Goal: Transaction & Acquisition: Book appointment/travel/reservation

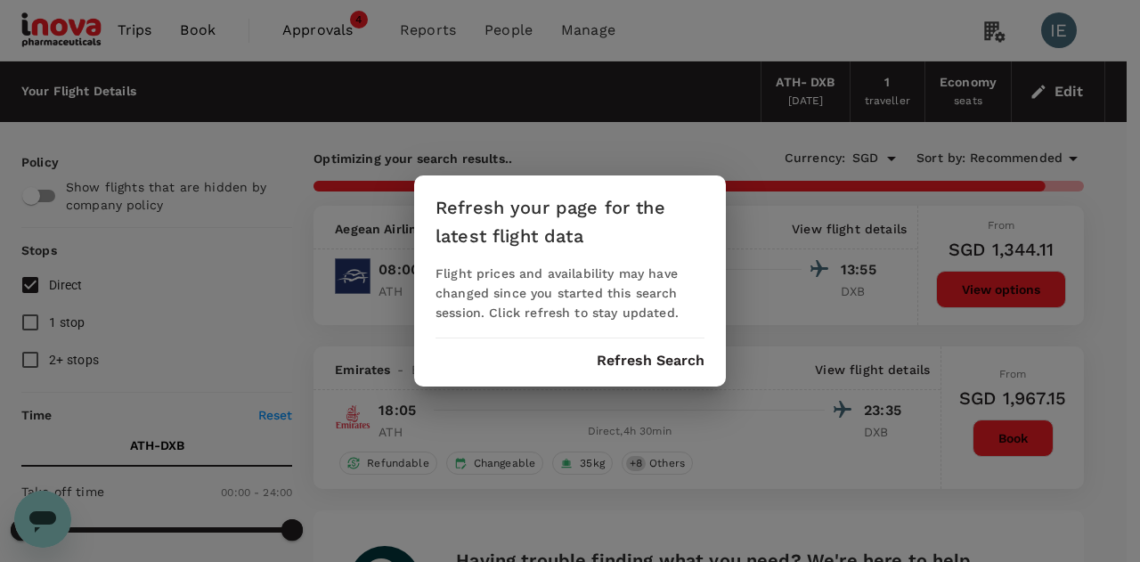
click at [728, 44] on div "Refresh your page for the latest flight data Flight prices and availability may…" at bounding box center [570, 281] width 1140 height 562
click at [625, 362] on button "Refresh Search" at bounding box center [651, 361] width 108 height 16
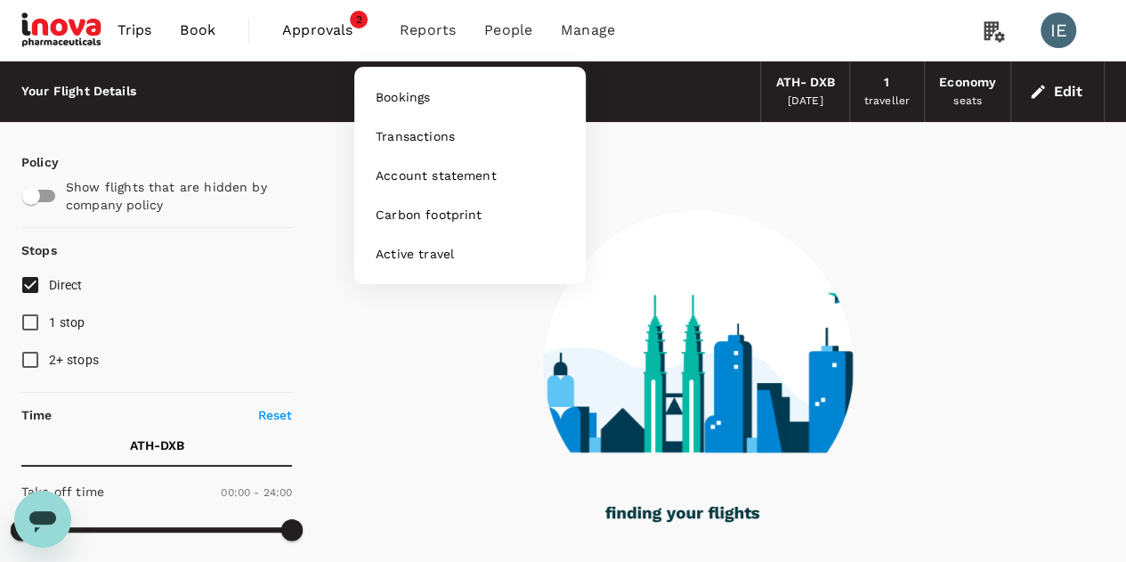
type input "1110"
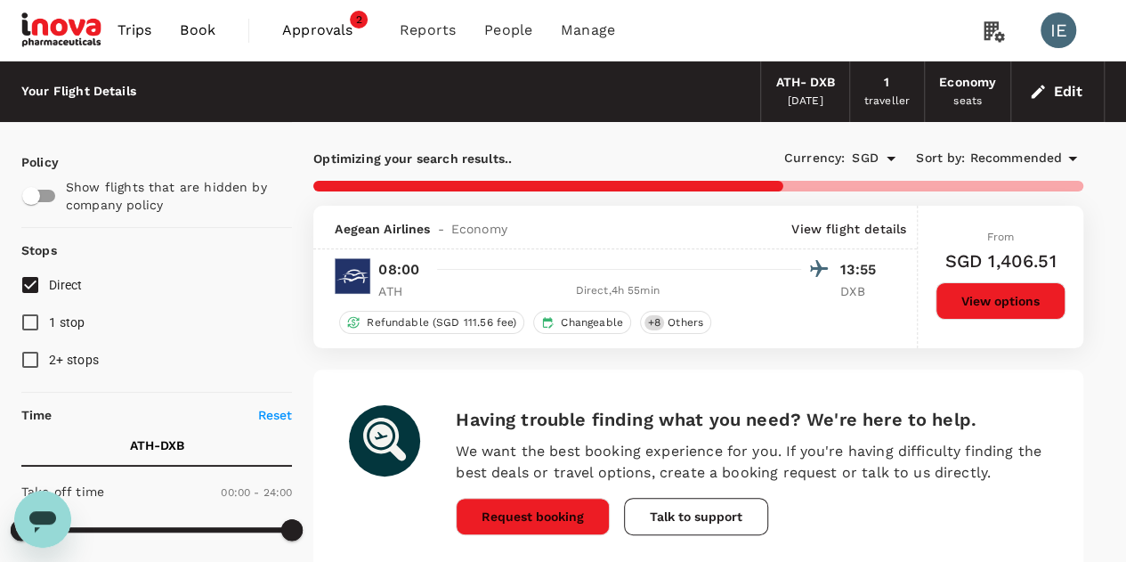
click at [204, 28] on span "Book" at bounding box center [198, 30] width 36 height 21
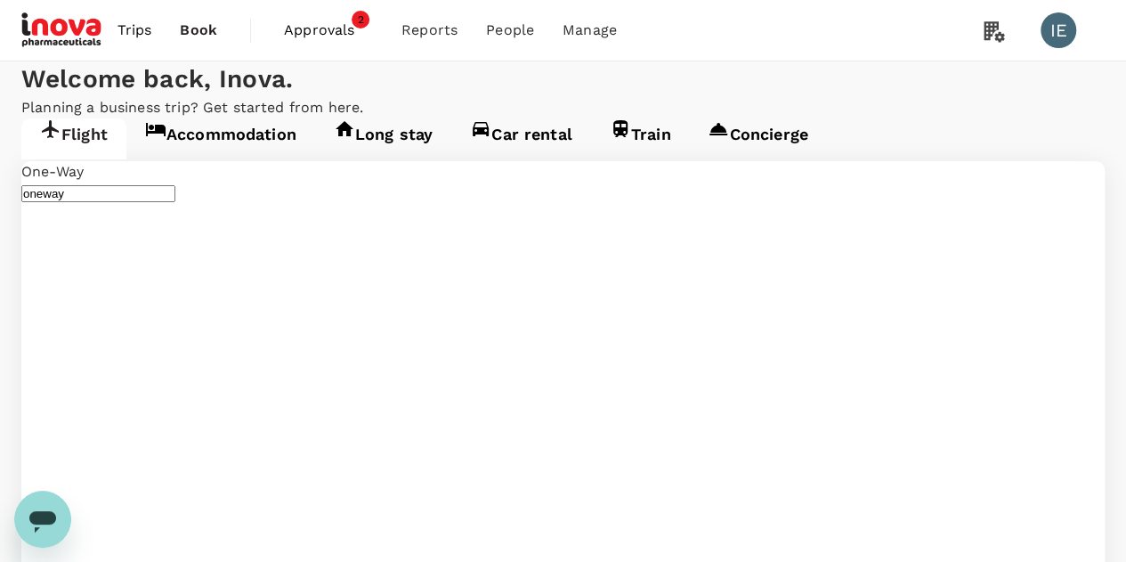
type input "Athens Intl ([GEOGRAPHIC_DATA])"
type input "Dubai Intl (DXB)"
type input "Athens Intl ([GEOGRAPHIC_DATA])"
type input "Dubai Intl (DXB)"
drag, startPoint x: 281, startPoint y: 327, endPoint x: 116, endPoint y: 337, distance: 166.0
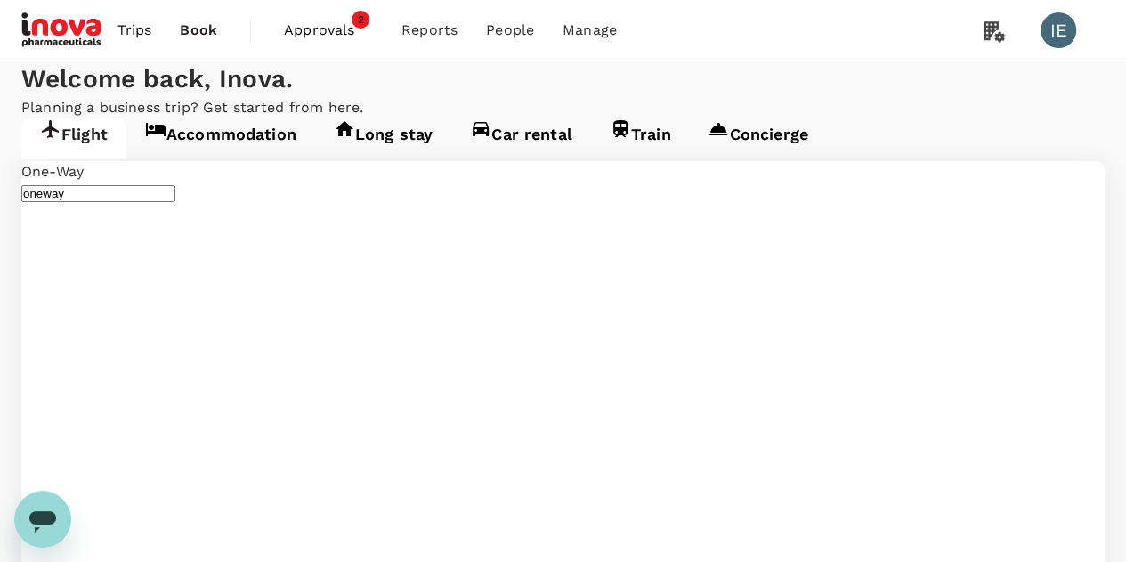
type input "Zurich (ZRH)"
drag, startPoint x: 619, startPoint y: 330, endPoint x: 237, endPoint y: 340, distance: 382.1
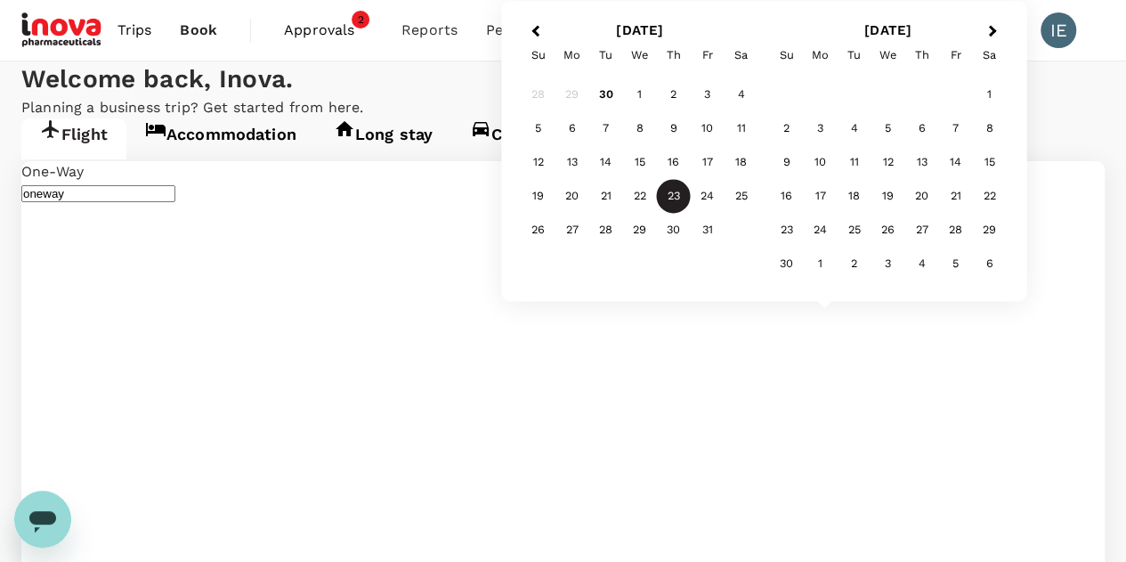
type input "Singapore Changi (SIN)"
click at [823, 201] on div "17" at bounding box center [821, 197] width 34 height 34
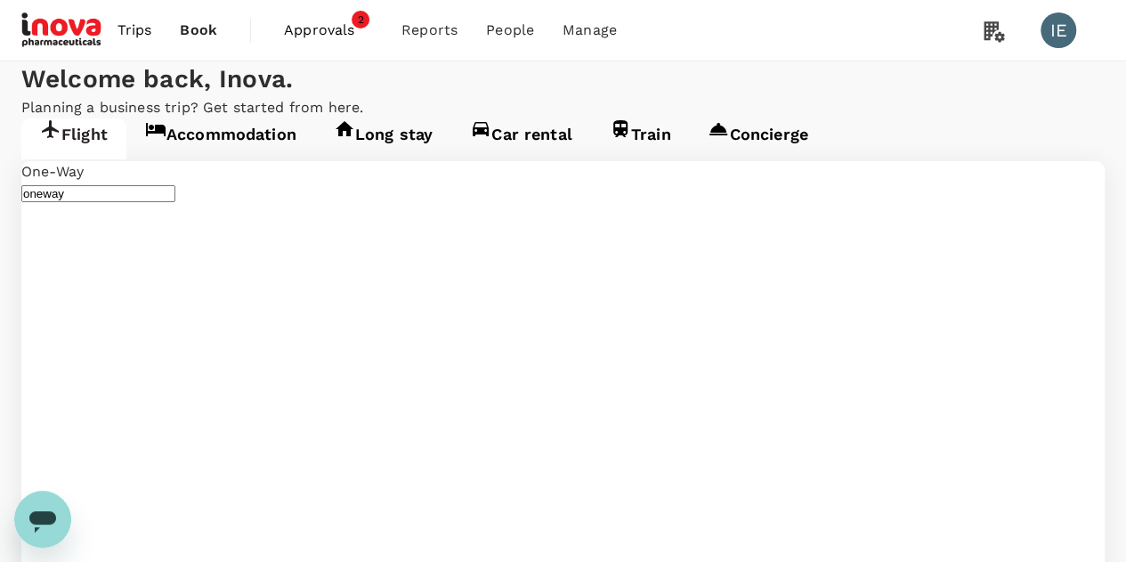
type input "roundtrip"
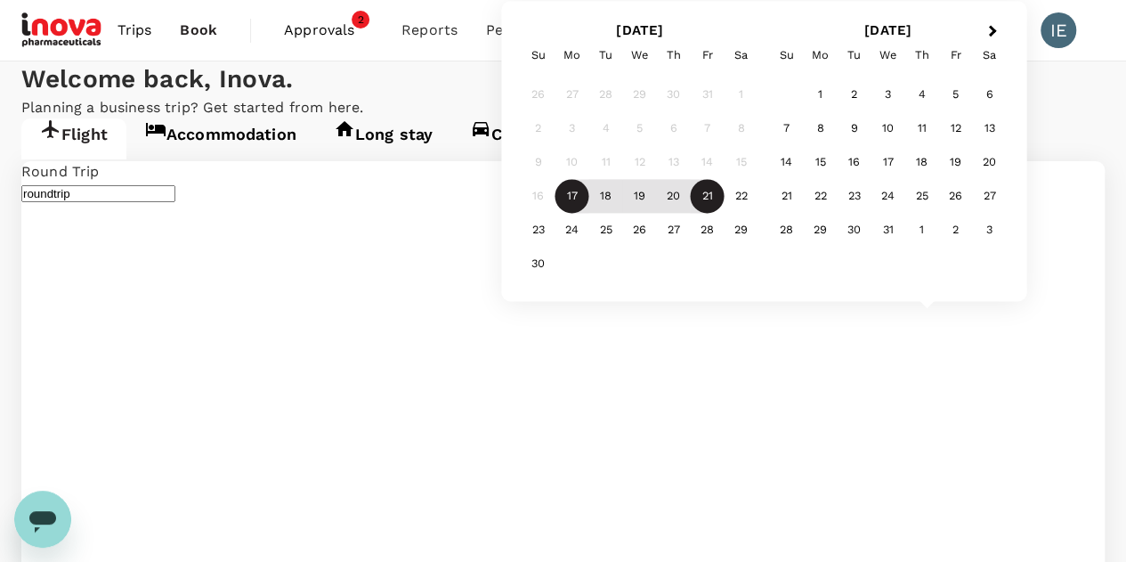
click at [698, 201] on div "21" at bounding box center [708, 197] width 34 height 34
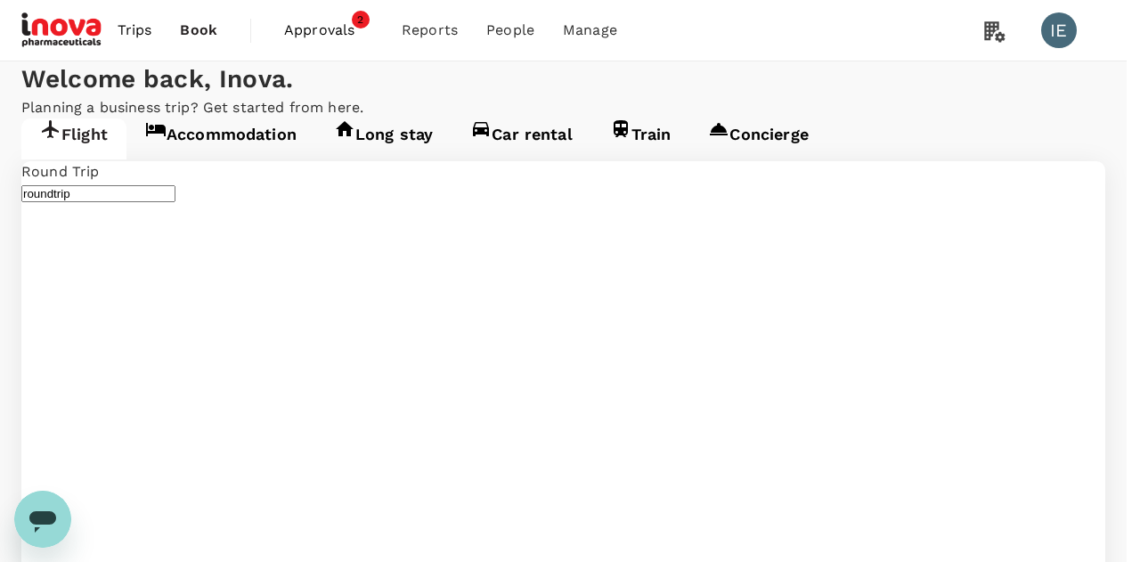
type input "business"
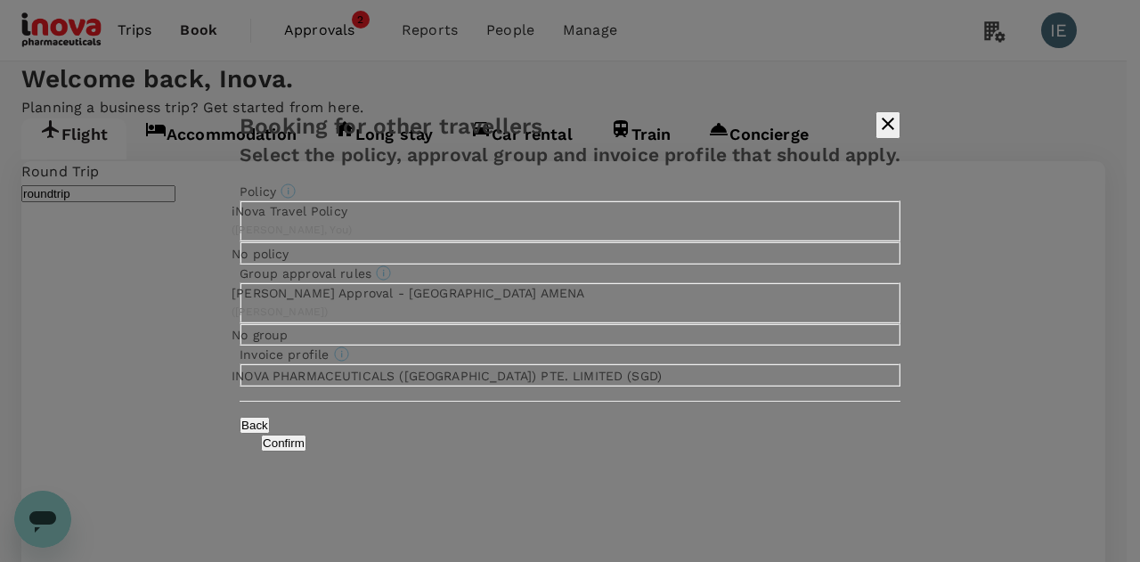
click at [306, 451] on button "Confirm" at bounding box center [283, 443] width 45 height 17
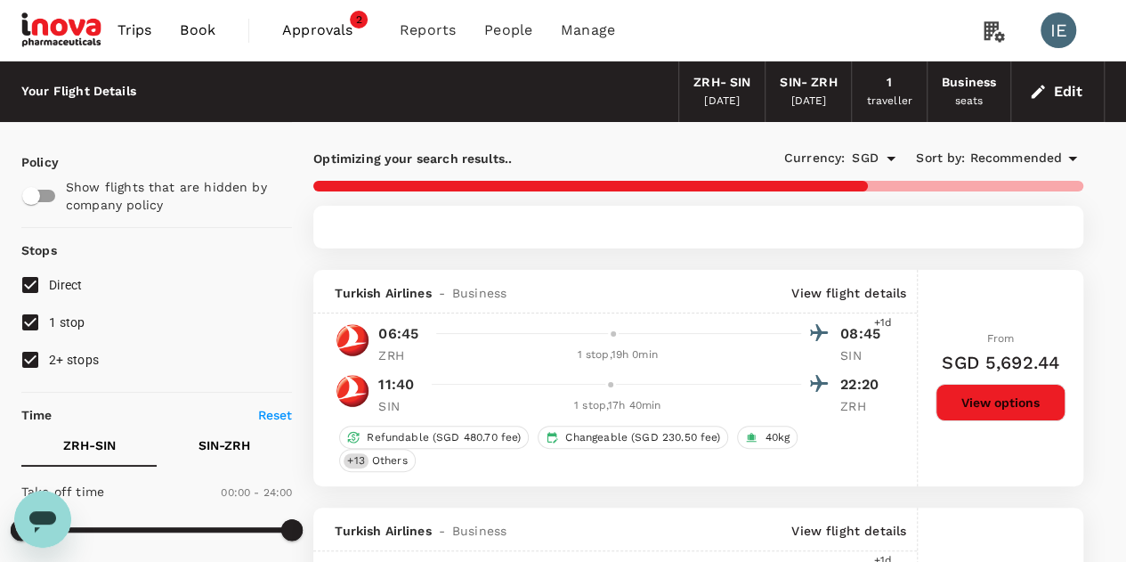
type input "2305"
checkbox input "false"
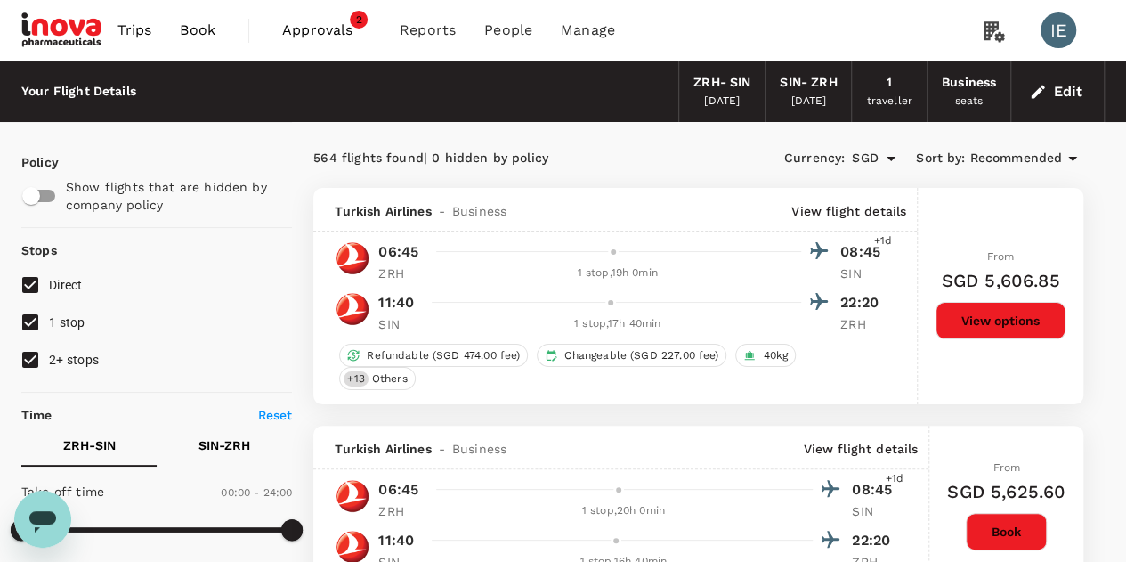
click at [26, 362] on input "2+ stops" at bounding box center [30, 359] width 37 height 37
checkbox input "false"
click at [28, 321] on input "1 stop" at bounding box center [30, 322] width 37 height 37
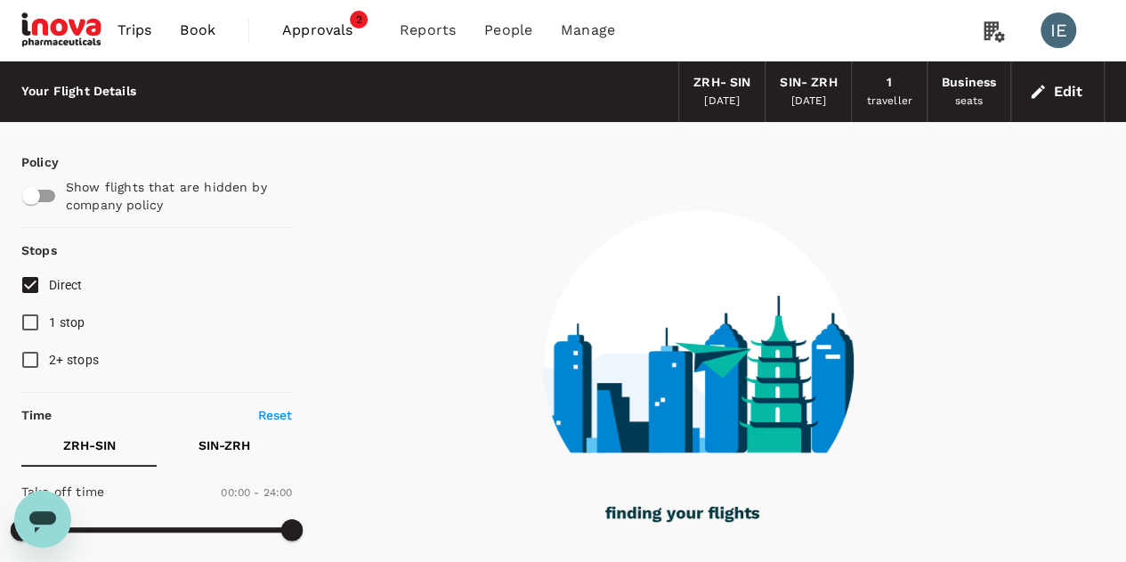
click at [32, 321] on input "1 stop" at bounding box center [30, 322] width 37 height 37
checkbox input "true"
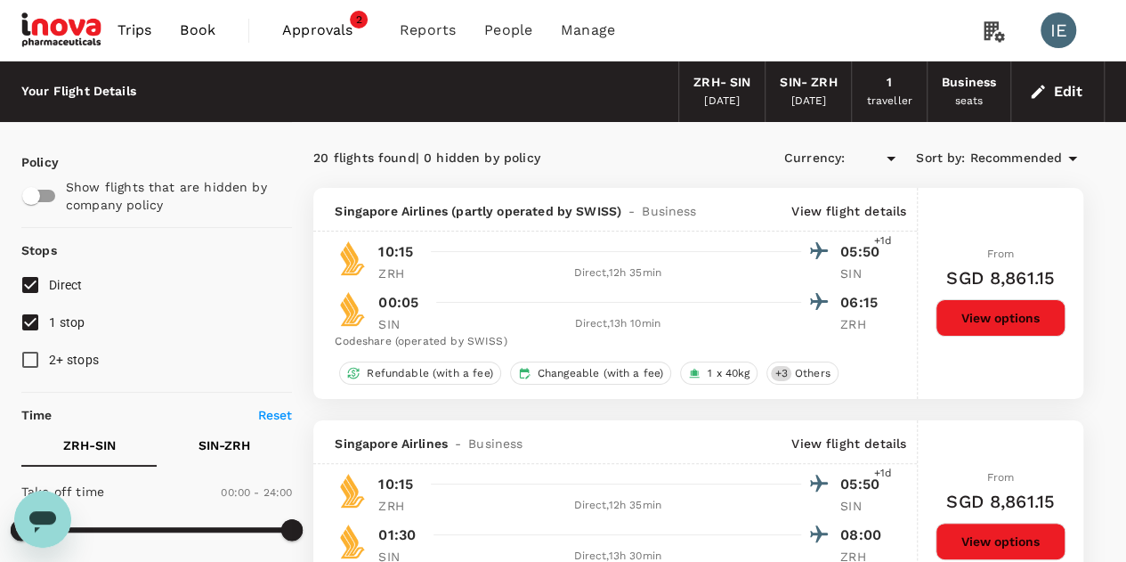
type input "SGD"
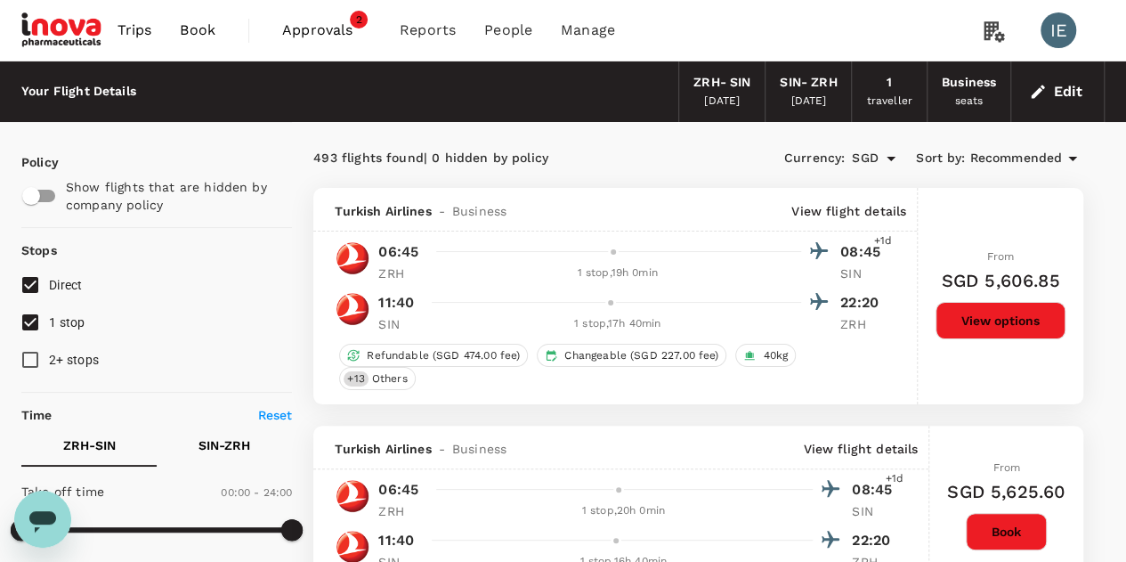
click at [1022, 156] on span "Recommended" at bounding box center [1016, 159] width 93 height 20
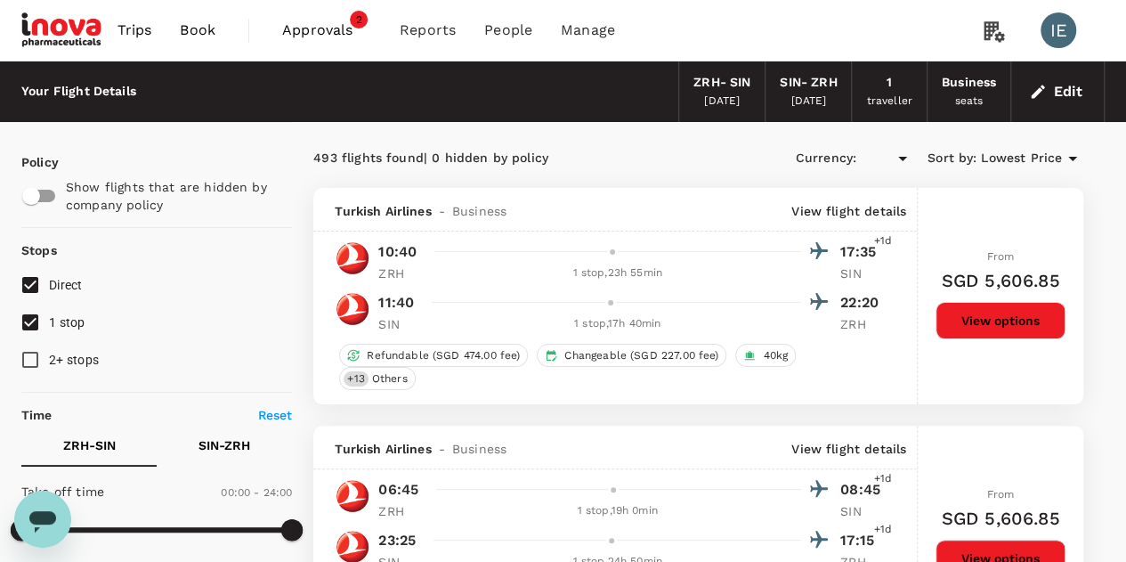
type input "SGD"
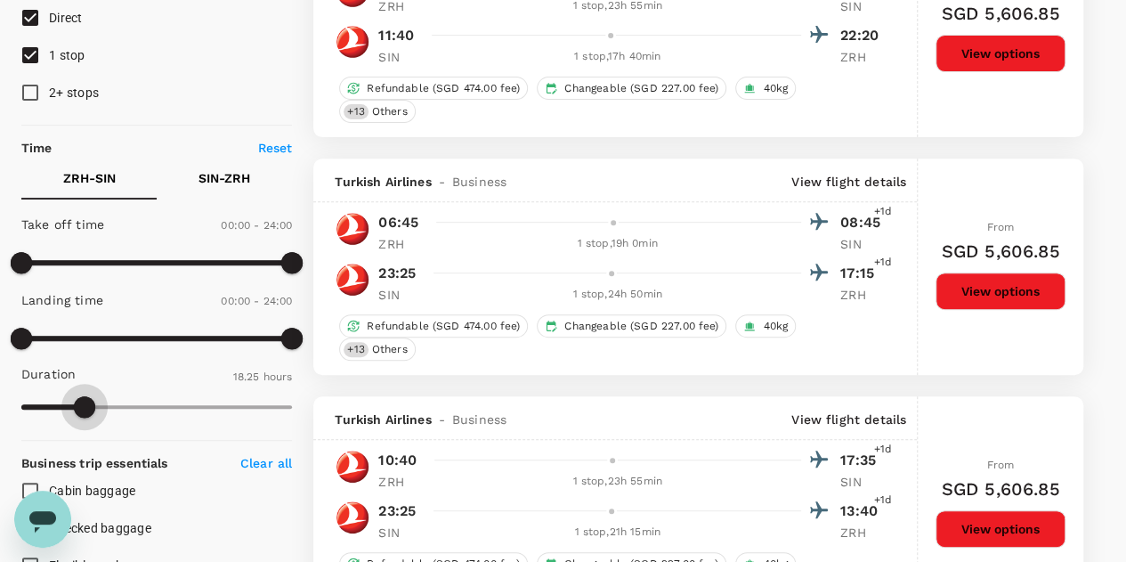
type input "1090"
drag, startPoint x: 288, startPoint y: 402, endPoint x: 82, endPoint y: 395, distance: 205.8
click at [82, 396] on span at bounding box center [81, 406] width 21 height 21
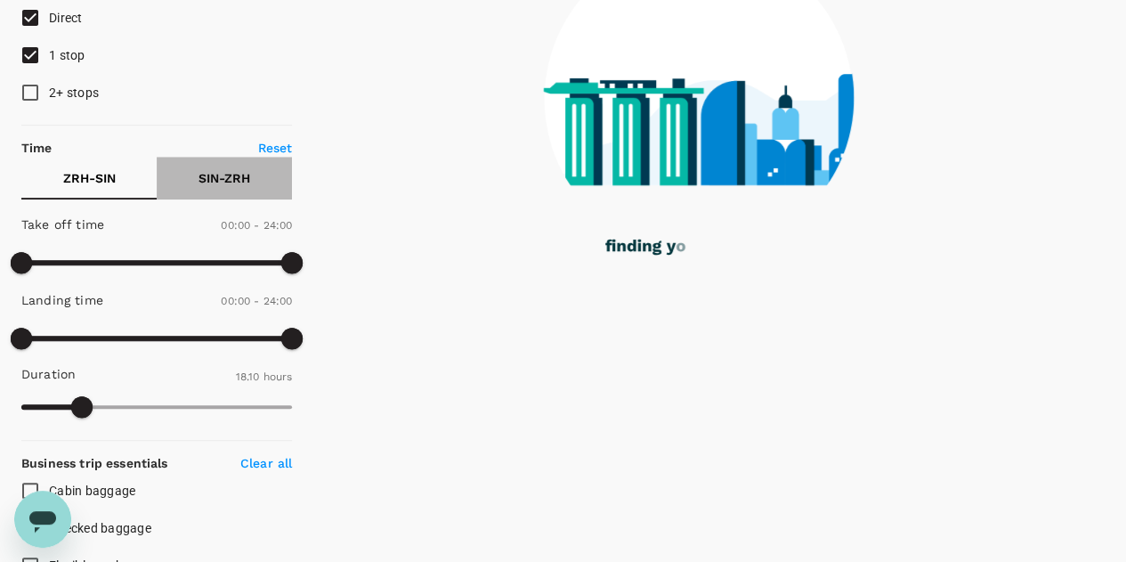
click at [227, 177] on p "SIN - ZRH" at bounding box center [225, 178] width 52 height 18
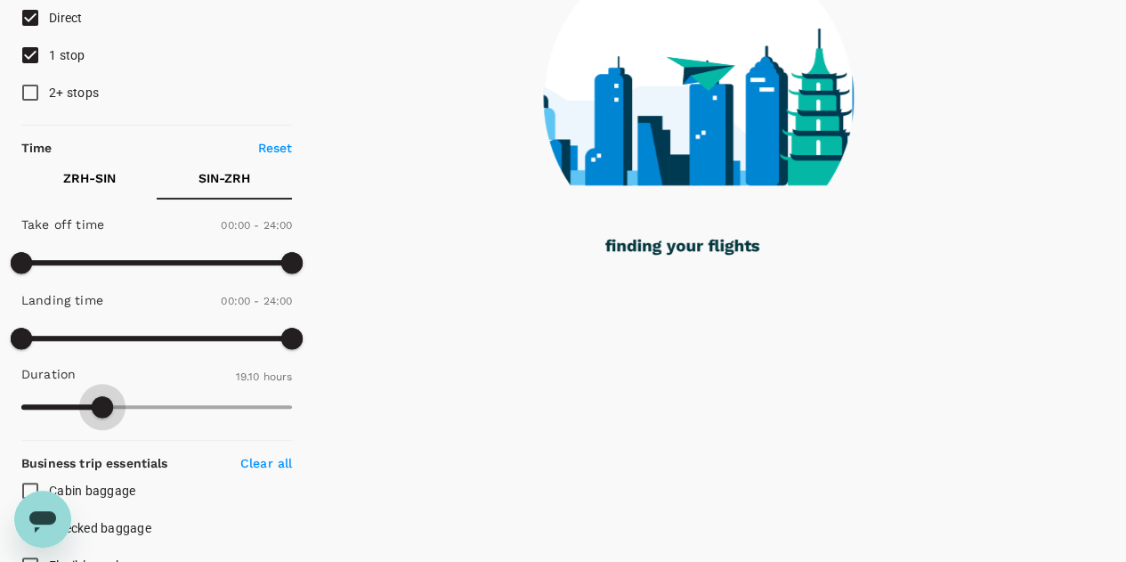
drag, startPoint x: 285, startPoint y: 409, endPoint x: 102, endPoint y: 405, distance: 182.6
click at [102, 405] on span at bounding box center [102, 406] width 21 height 21
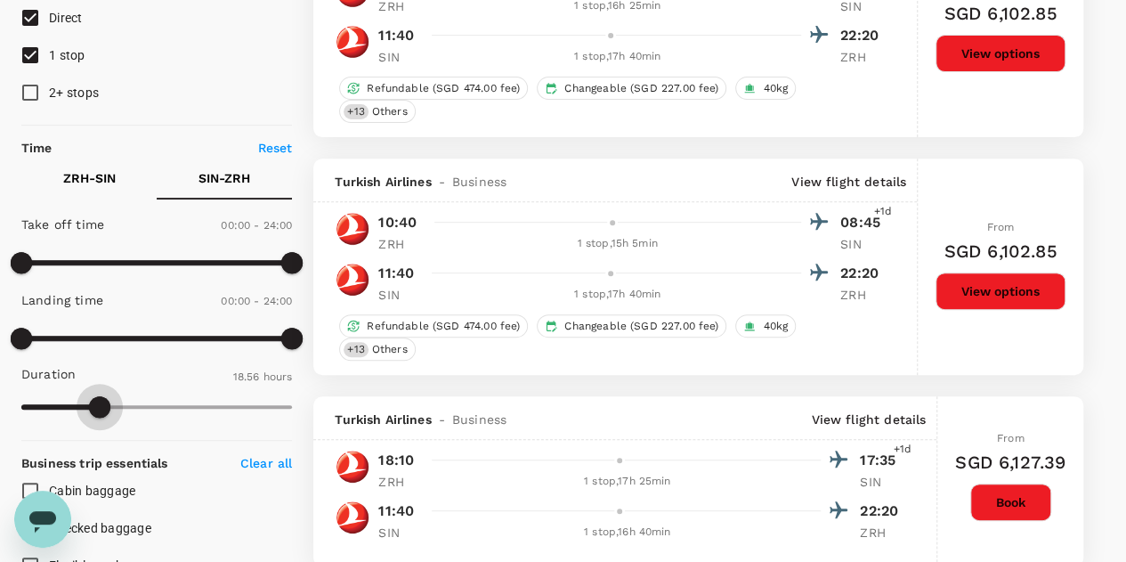
type input "1118"
click at [96, 405] on span at bounding box center [95, 406] width 21 height 21
click at [90, 184] on p "ZRH - SIN" at bounding box center [89, 178] width 53 height 18
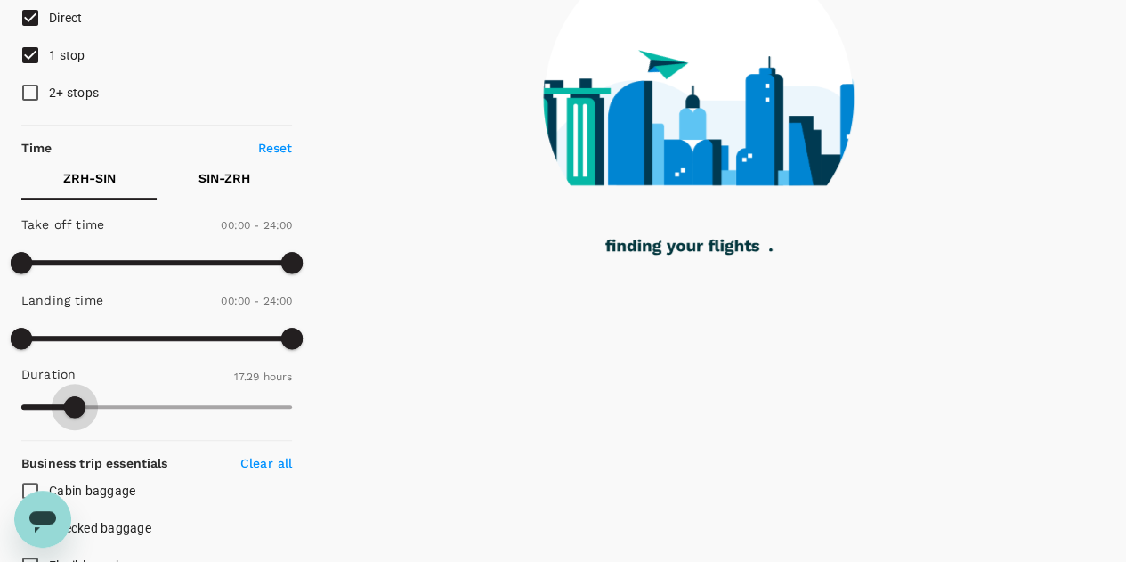
type input "1028"
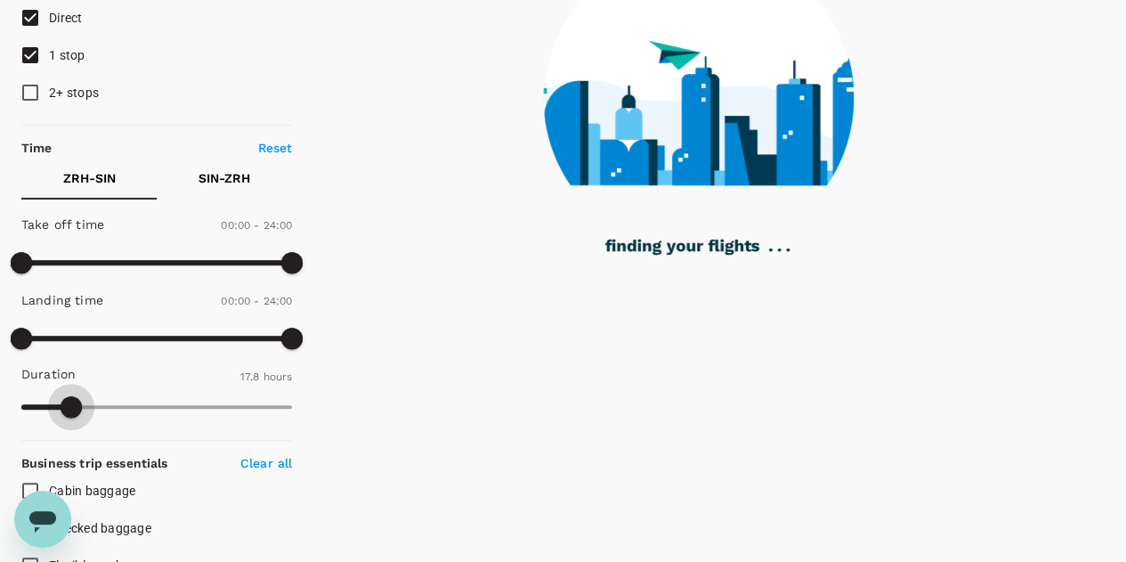
drag, startPoint x: 84, startPoint y: 411, endPoint x: 71, endPoint y: 412, distance: 12.6
click at [71, 412] on span at bounding box center [71, 406] width 21 height 21
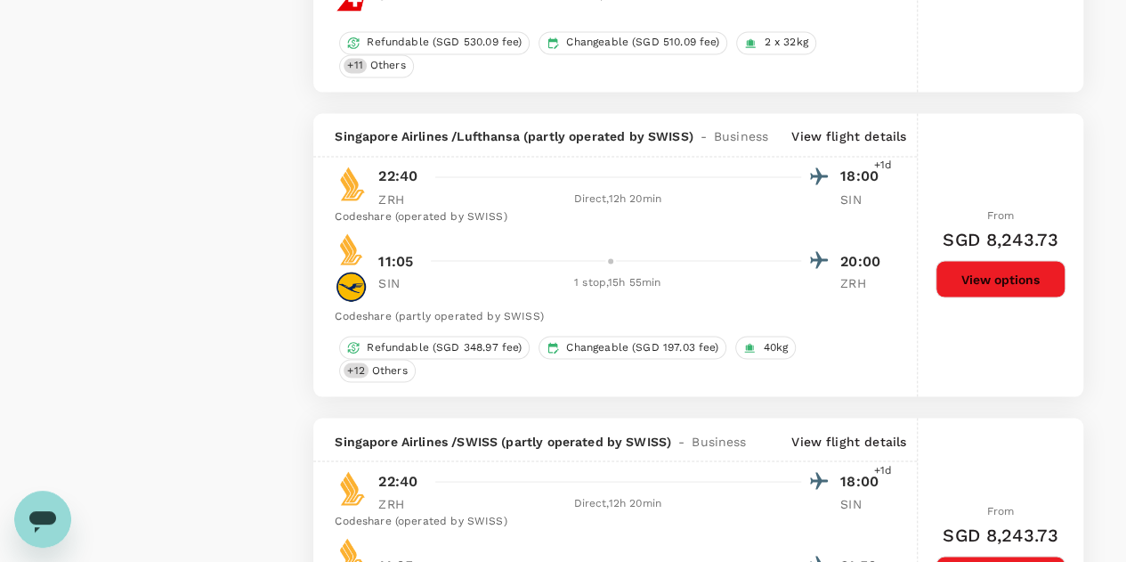
scroll to position [4902, 0]
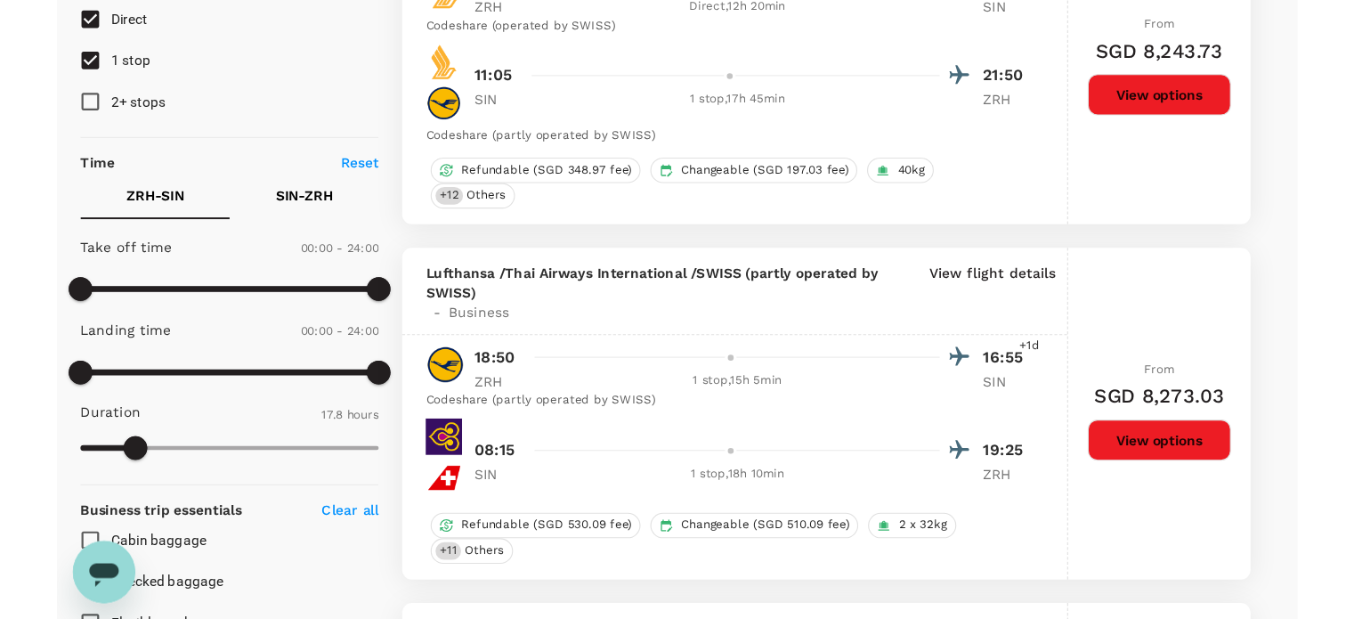
scroll to position [0, 0]
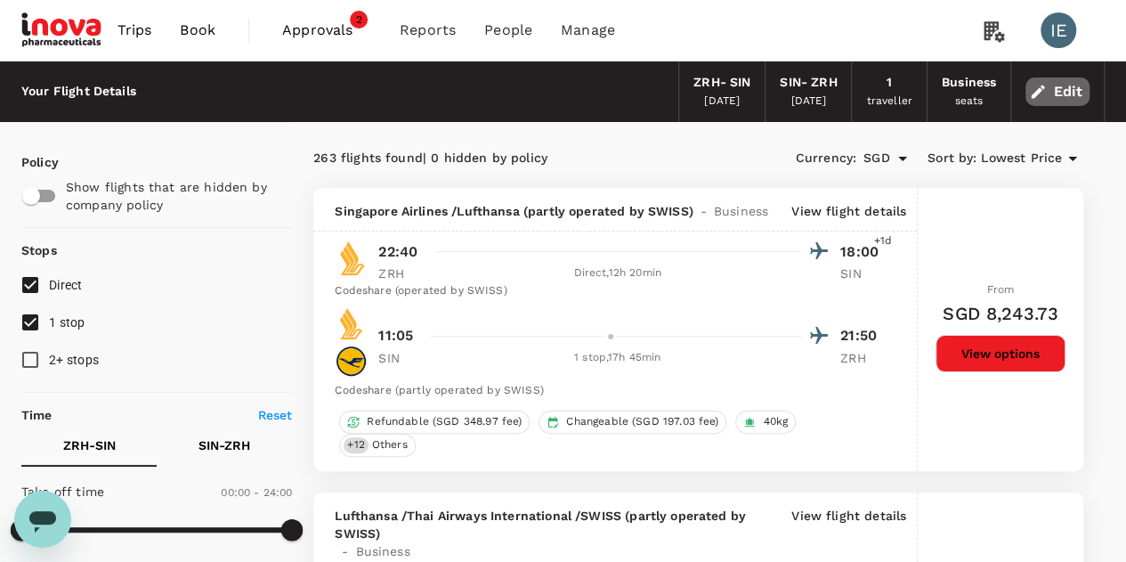
click at [1072, 87] on button "Edit" at bounding box center [1058, 91] width 64 height 28
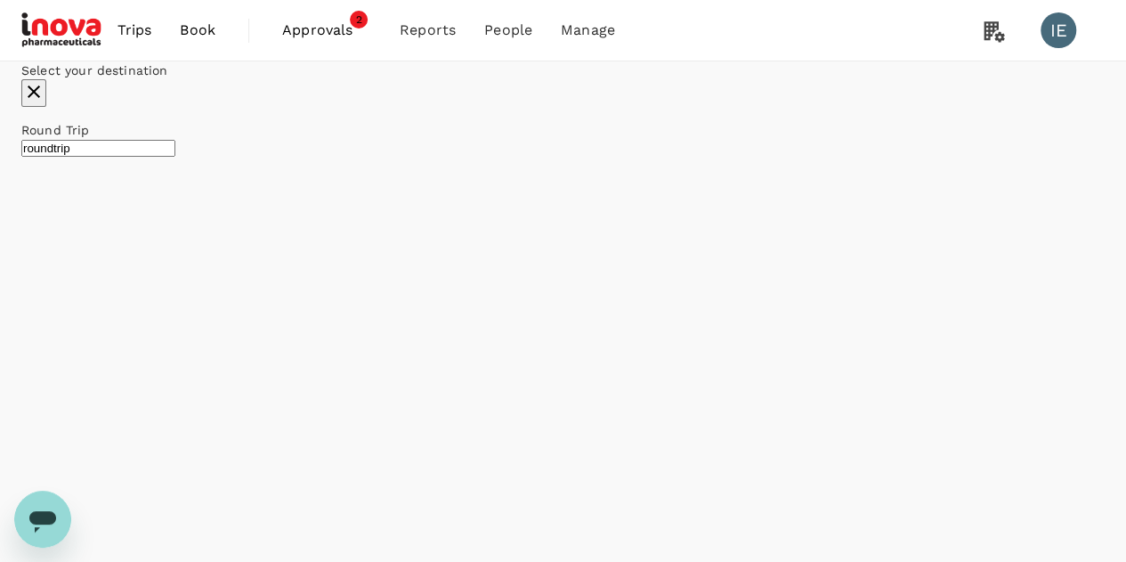
type input "Zurich (ZRH)"
type input "Singapore Changi (SIN)"
type input "Zurich (ZRH)"
type input "Singapore Changi (SIN)"
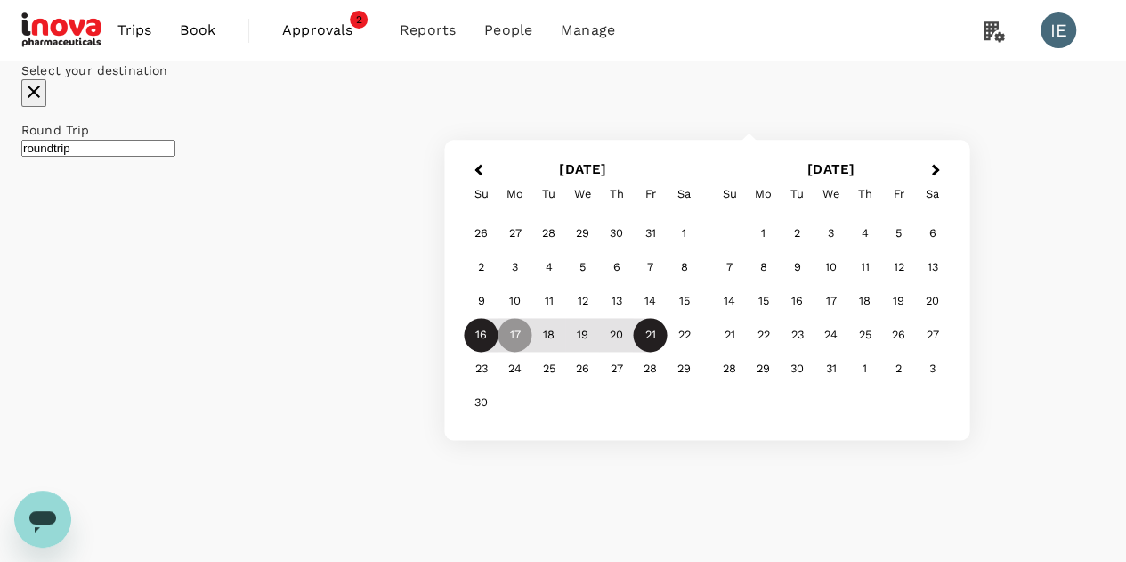
click at [499, 353] on div "16" at bounding box center [482, 336] width 34 height 34
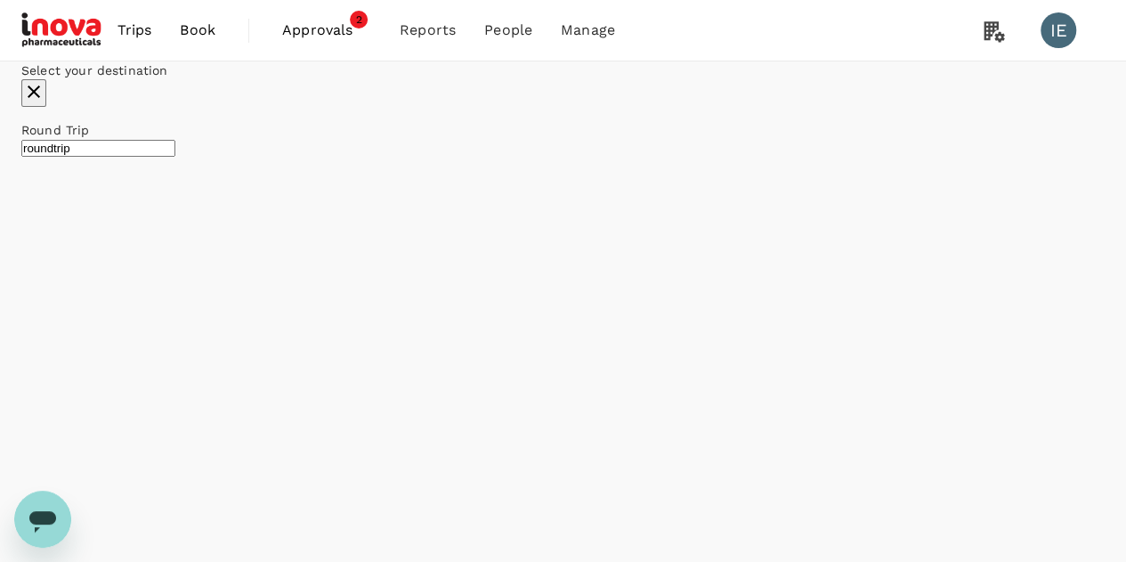
click at [862, 107] on div "Select your destination" at bounding box center [563, 83] width 1084 height 45
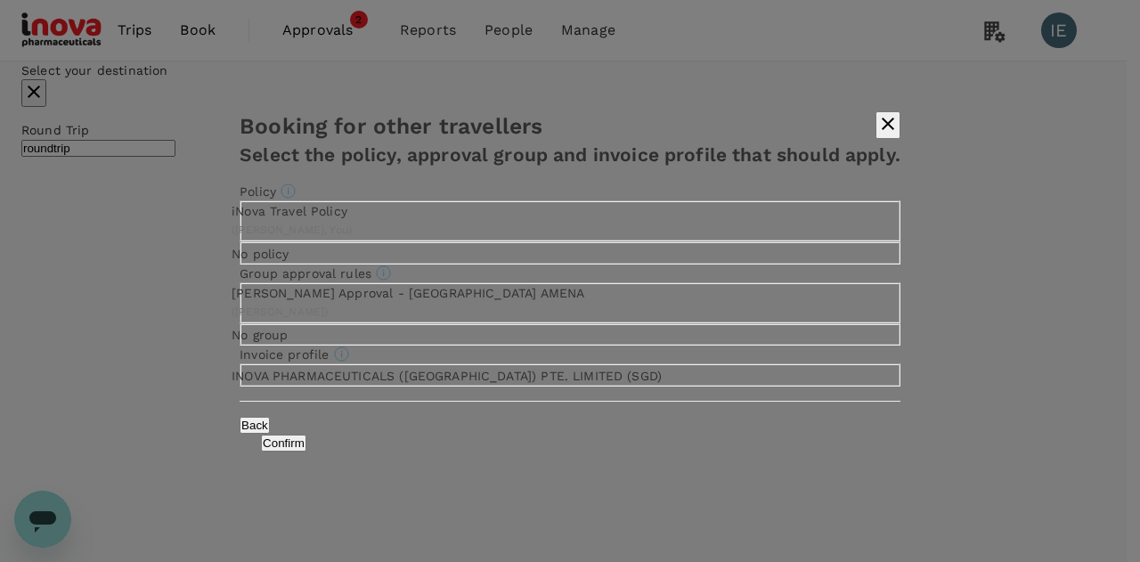
click at [306, 451] on button "Confirm" at bounding box center [283, 443] width 45 height 17
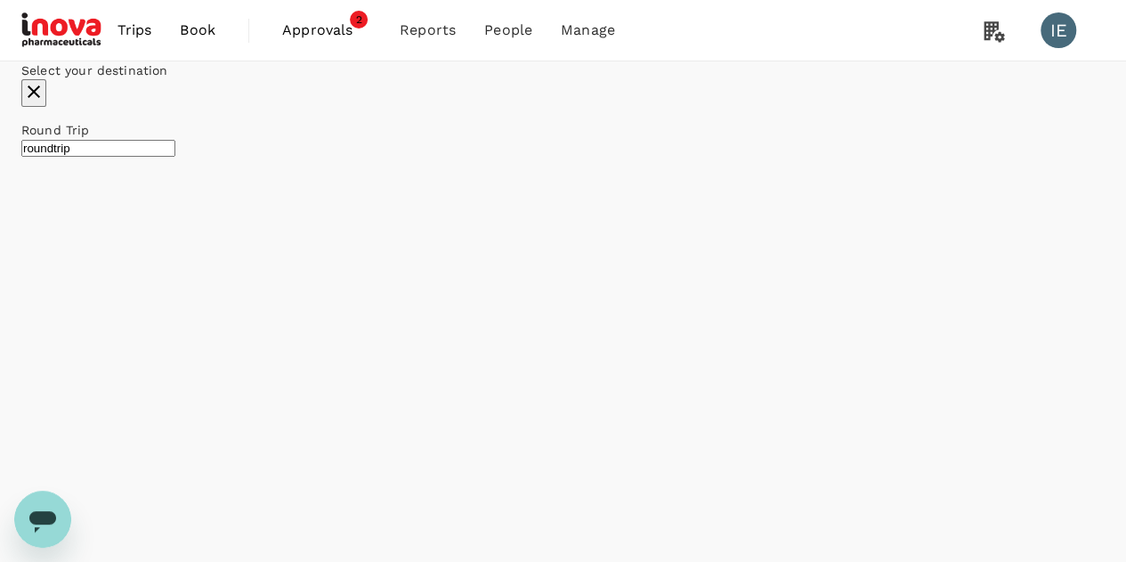
checkbox input "false"
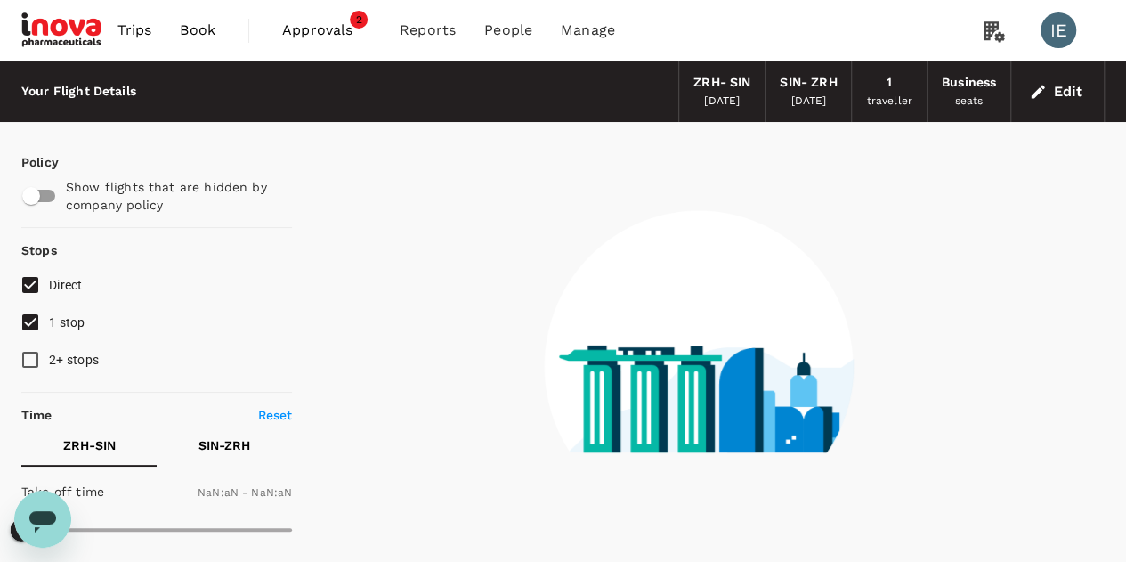
type input "1440"
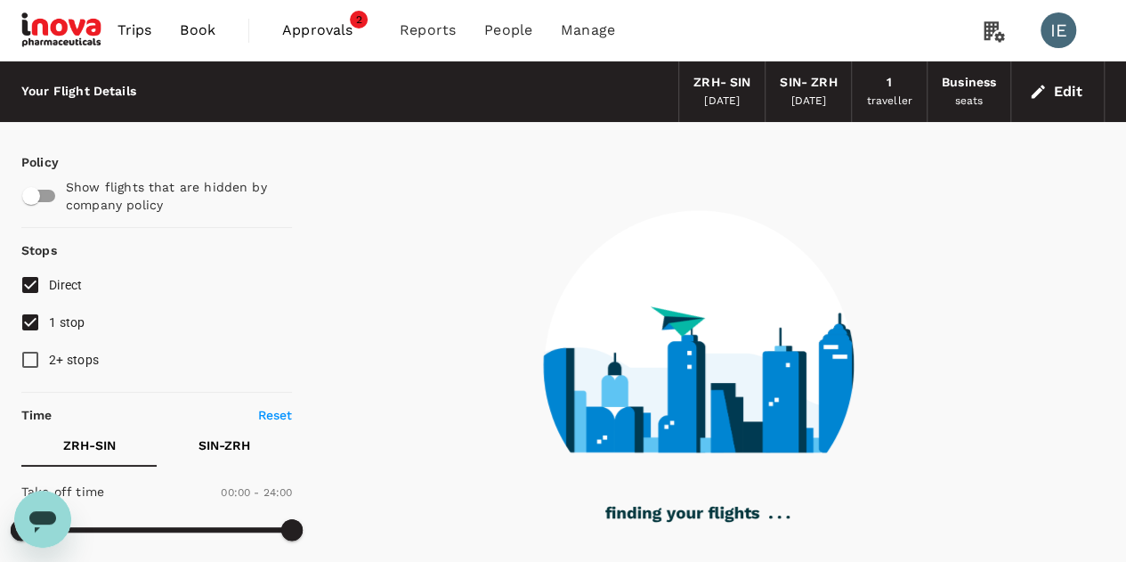
type input "2340"
checkbox input "true"
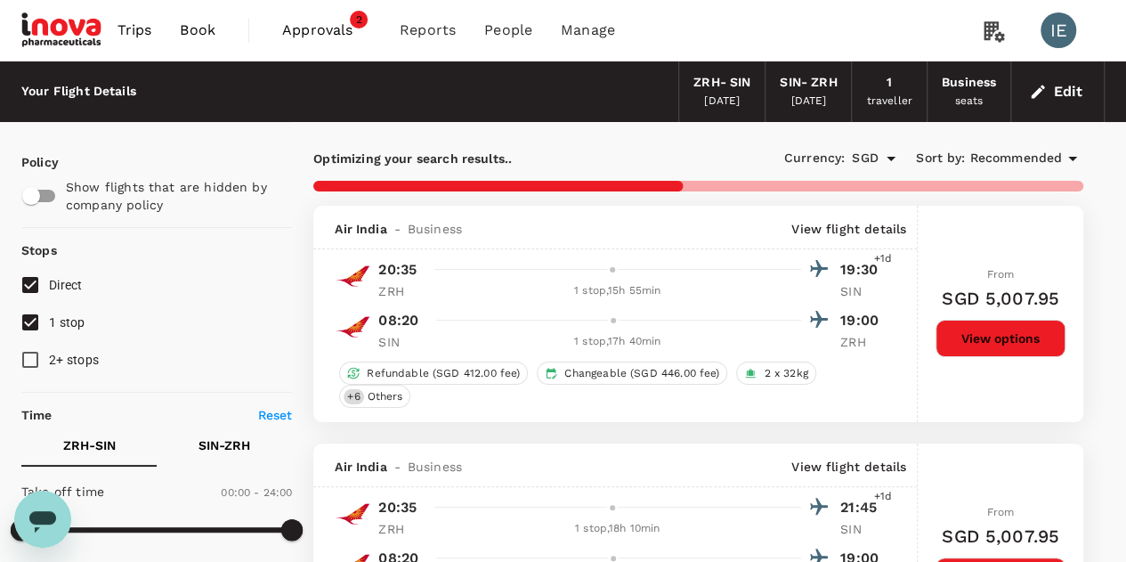
checkbox input "false"
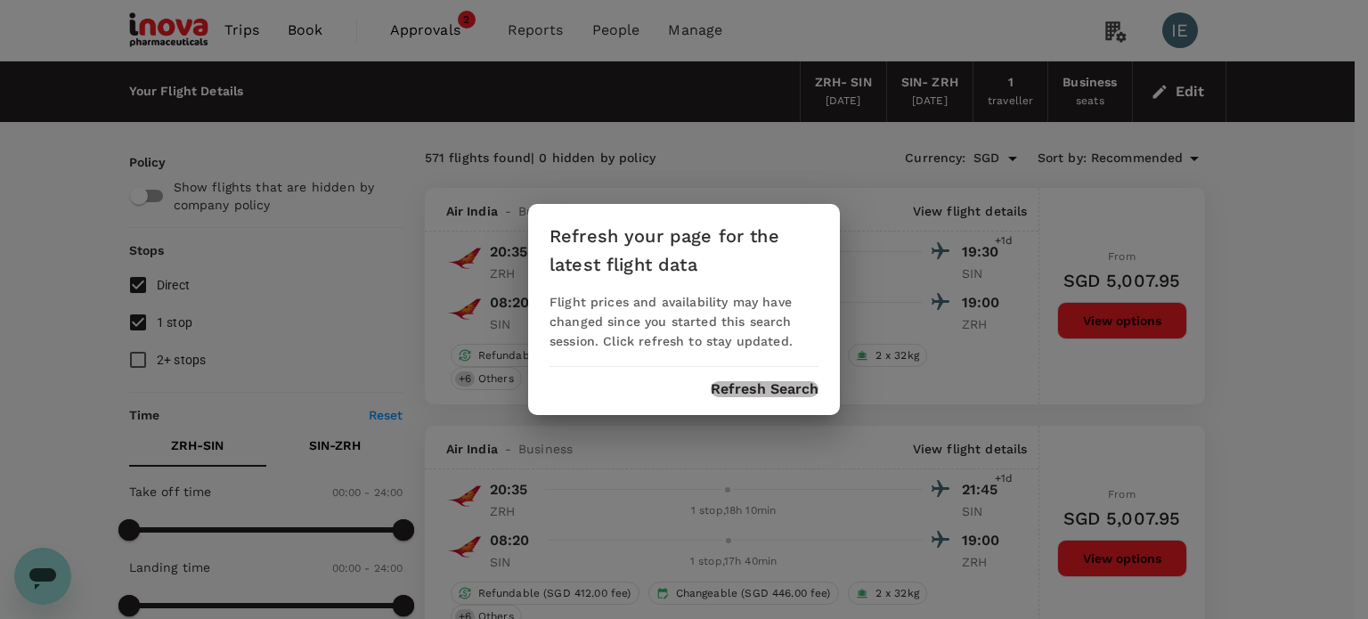
click at [752, 392] on button "Refresh Search" at bounding box center [765, 389] width 108 height 16
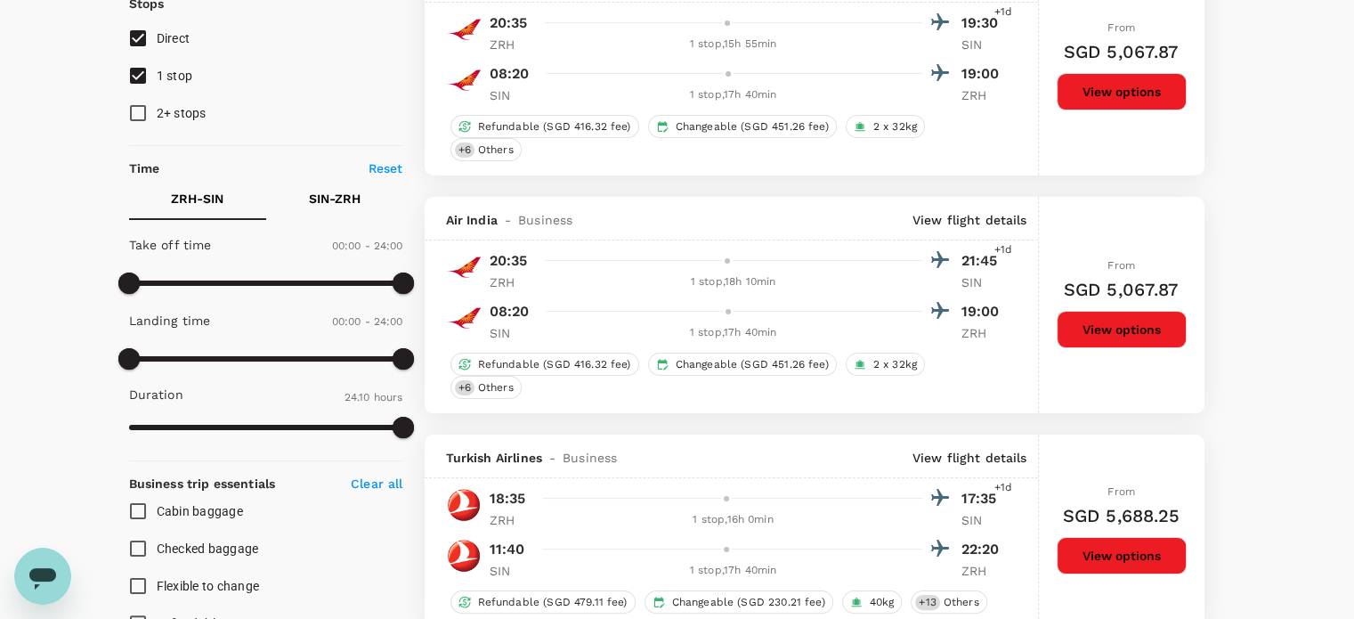
scroll to position [267, 0]
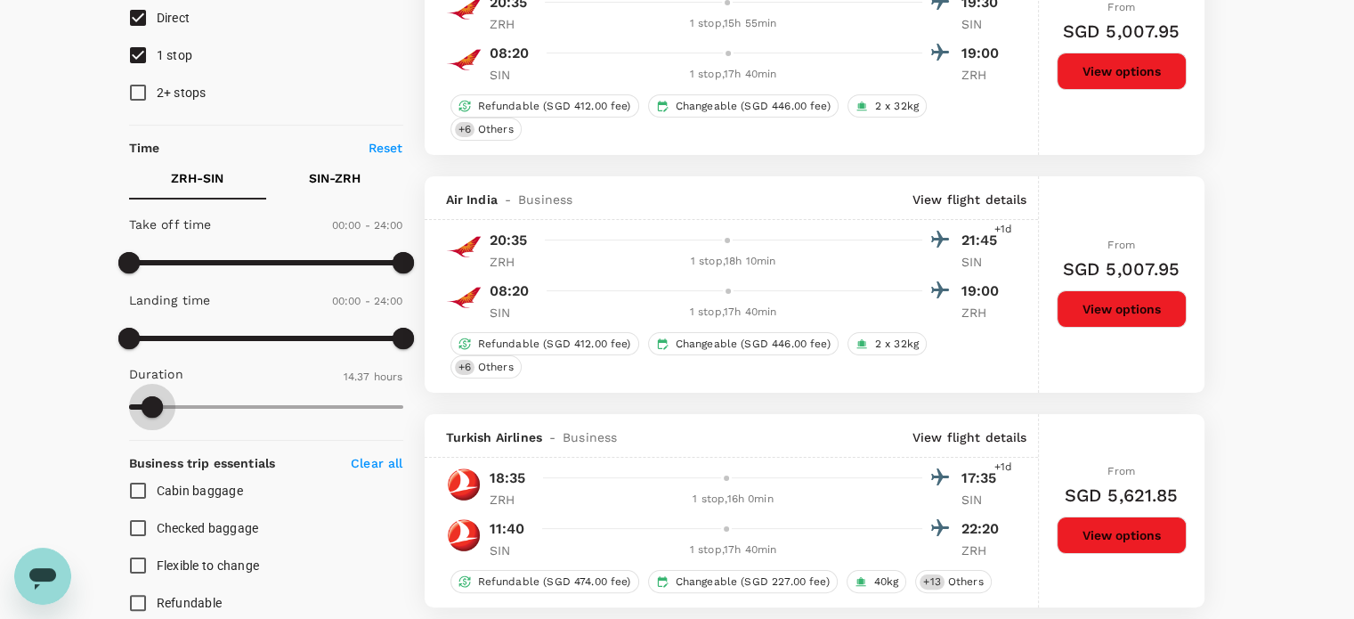
type input "877"
type input "1635"
type input "1091"
drag, startPoint x: 407, startPoint y: 402, endPoint x: 189, endPoint y: 398, distance: 218.2
click at [189, 398] on span at bounding box center [188, 406] width 21 height 21
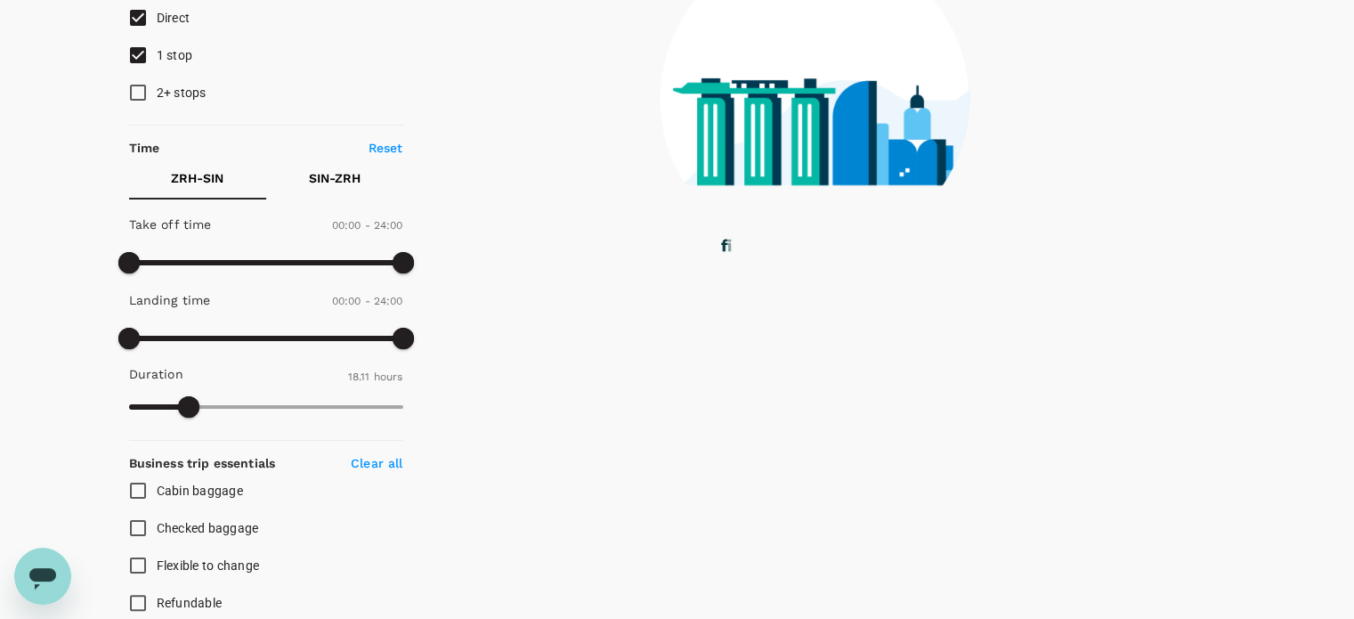
click at [342, 170] on p "SIN - ZRH" at bounding box center [335, 178] width 52 height 18
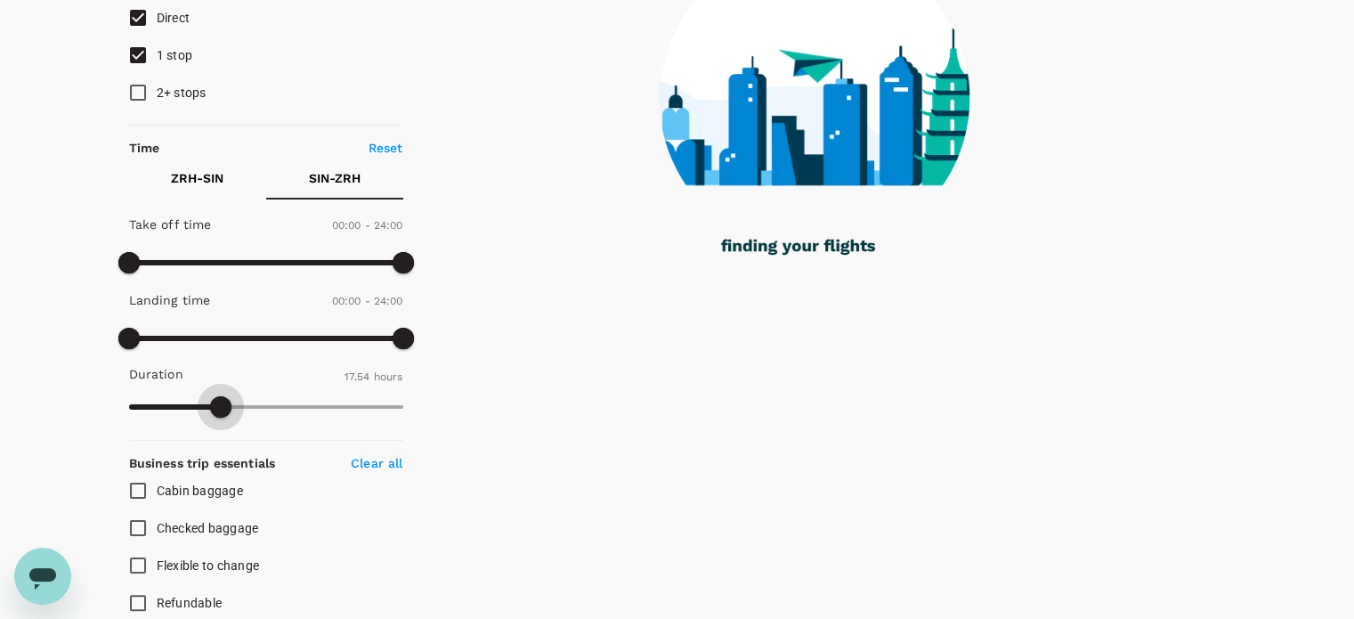
type input "1069"
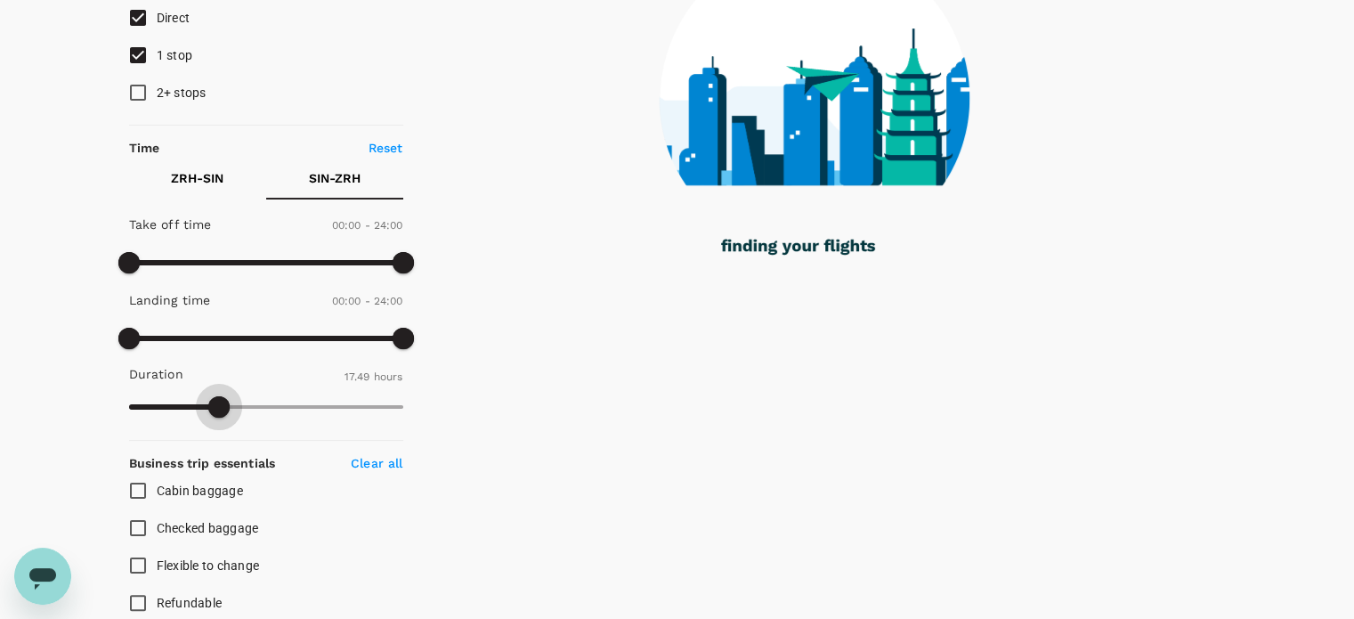
drag, startPoint x: 402, startPoint y: 411, endPoint x: 219, endPoint y: 416, distance: 182.6
click at [219, 416] on span at bounding box center [218, 406] width 21 height 21
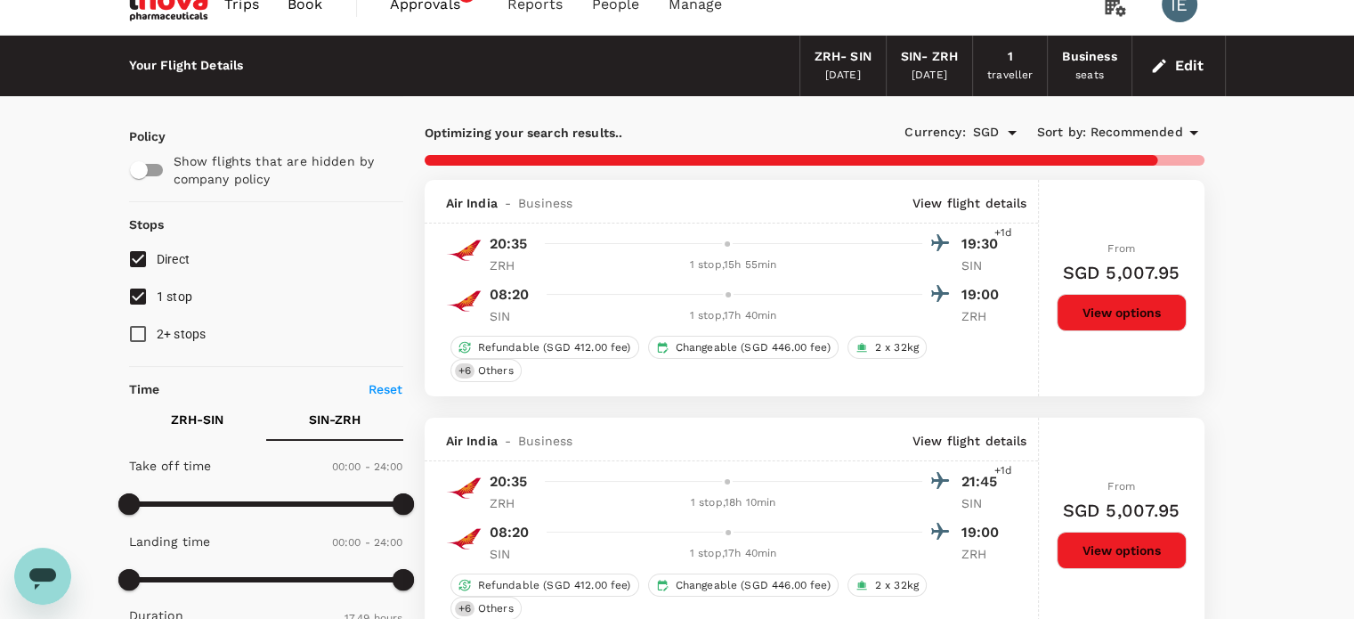
scroll to position [0, 0]
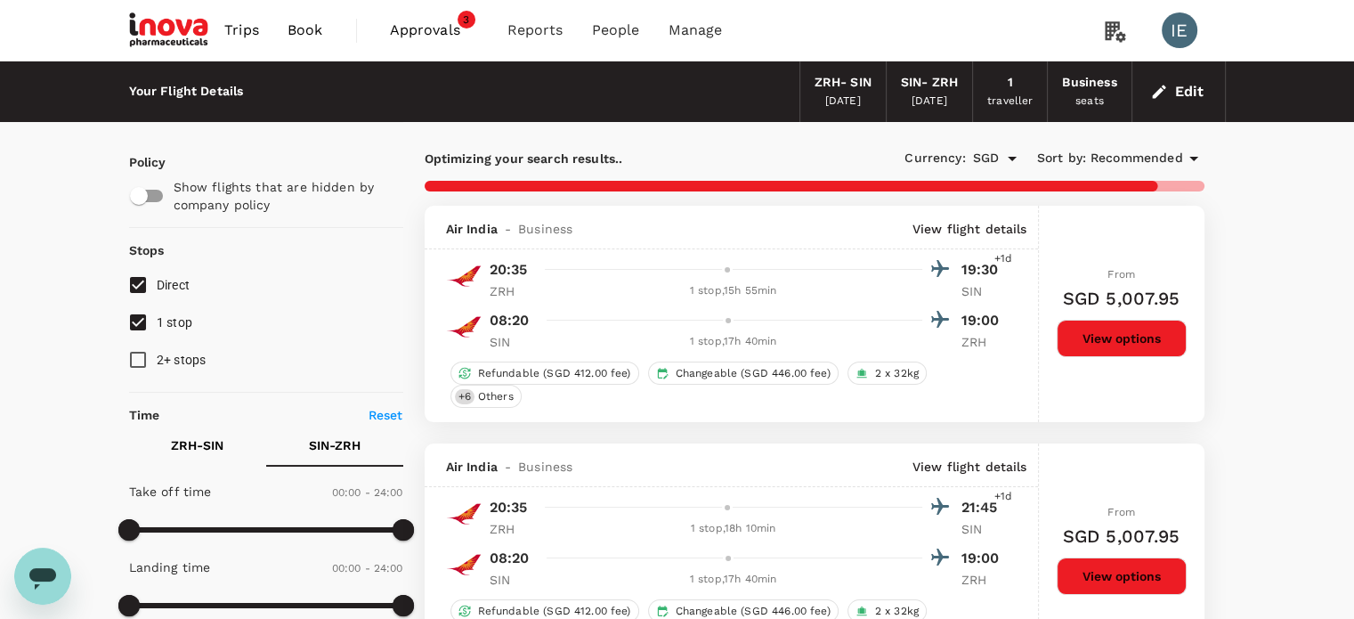
click at [1139, 159] on span "Recommended" at bounding box center [1137, 159] width 93 height 20
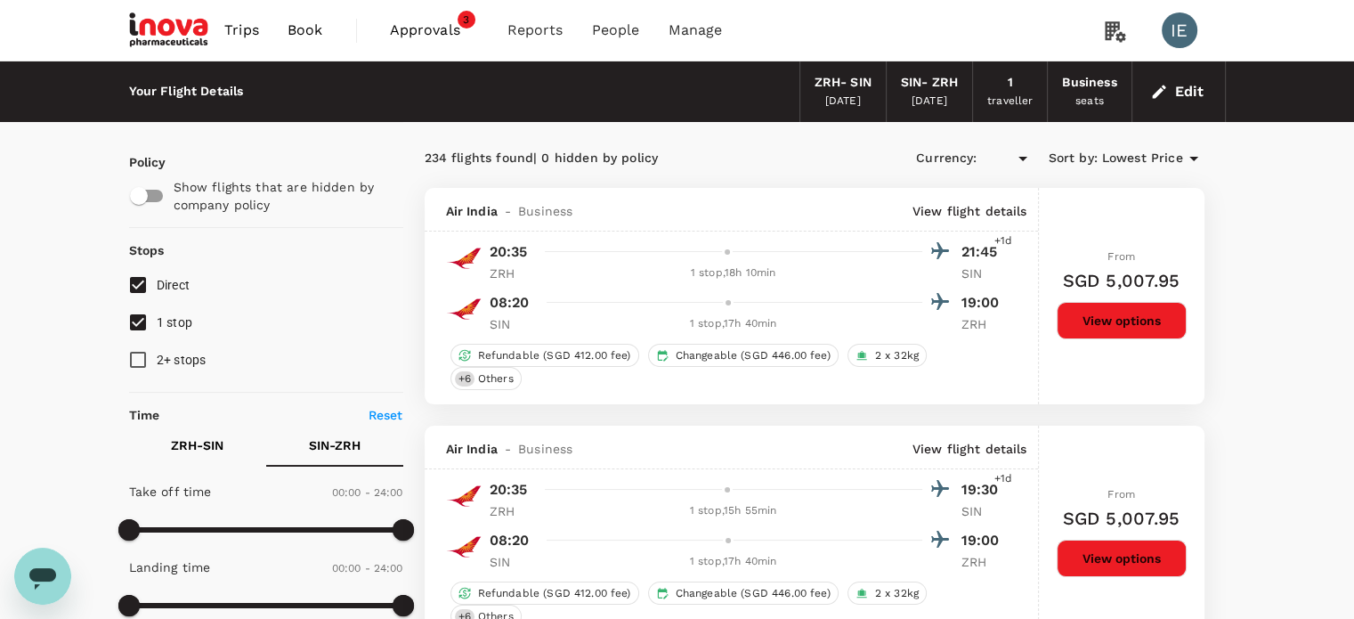
type input "SGD"
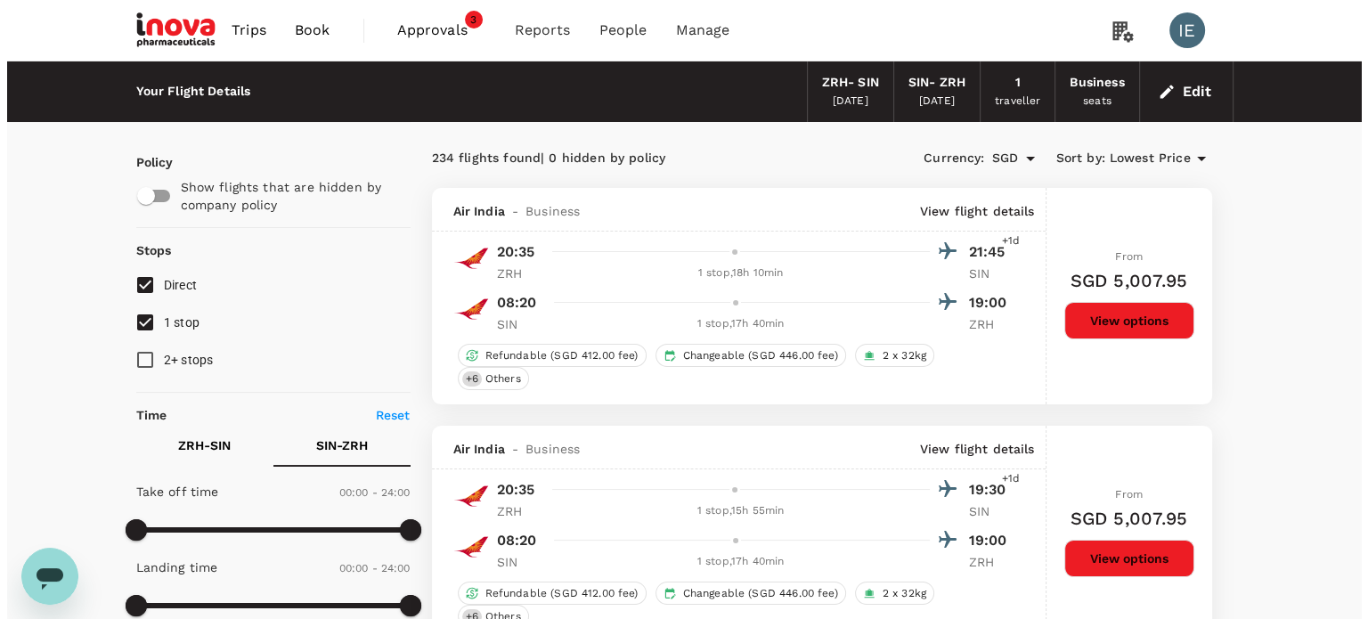
scroll to position [534, 0]
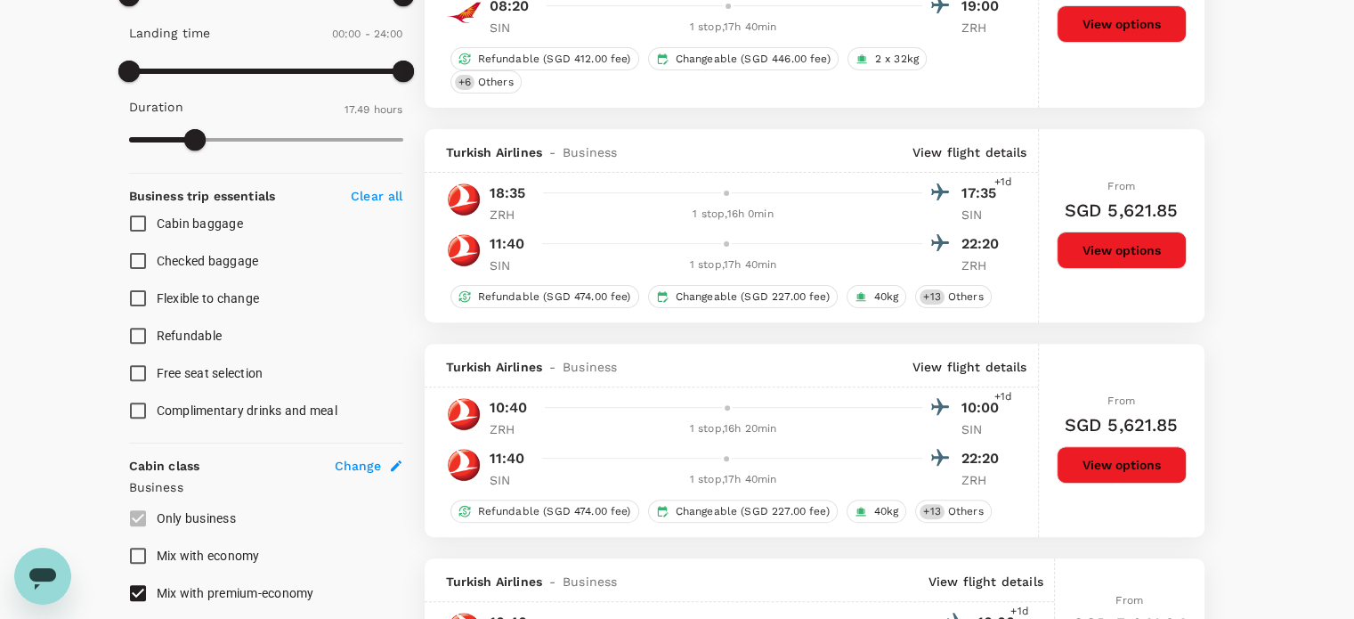
click at [965, 154] on p "View flight details" at bounding box center [970, 152] width 115 height 18
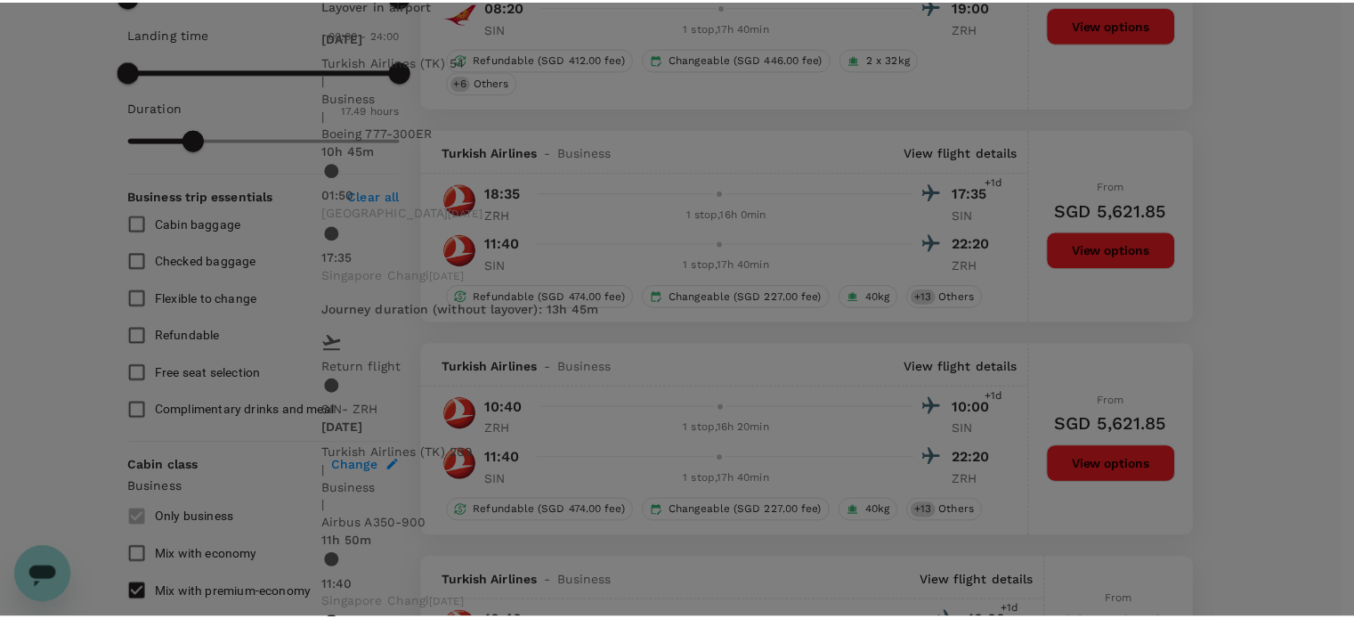
scroll to position [599, 0]
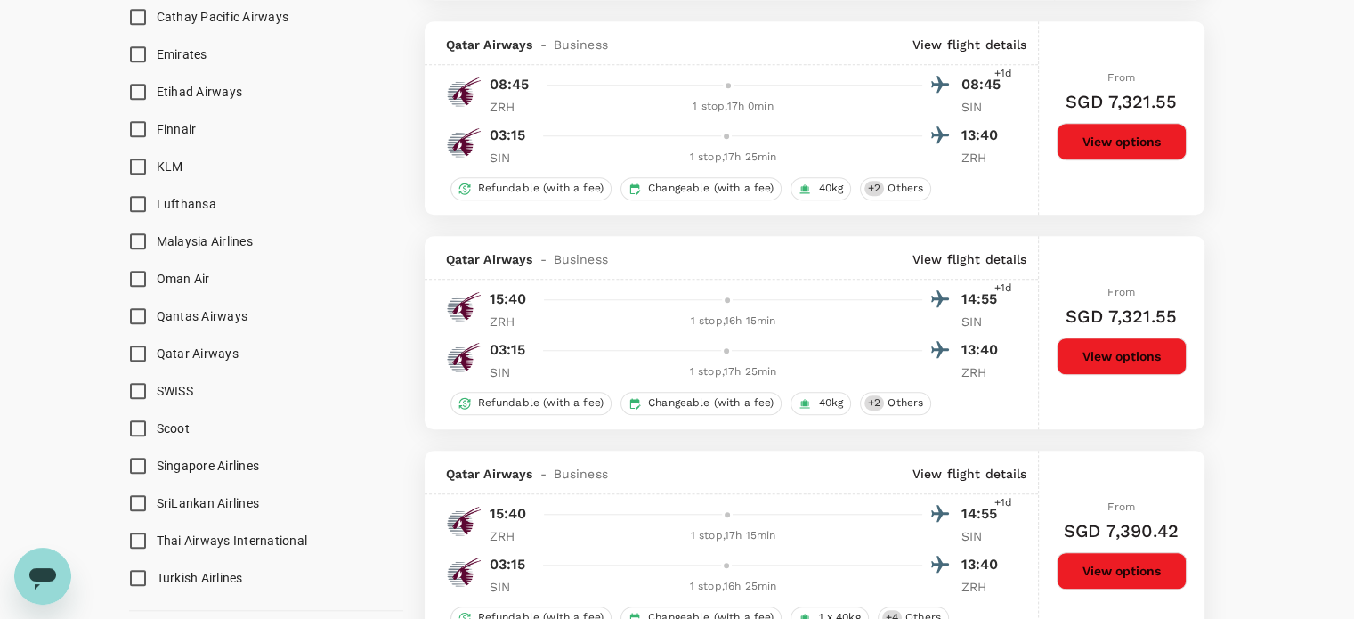
scroll to position [119, 0]
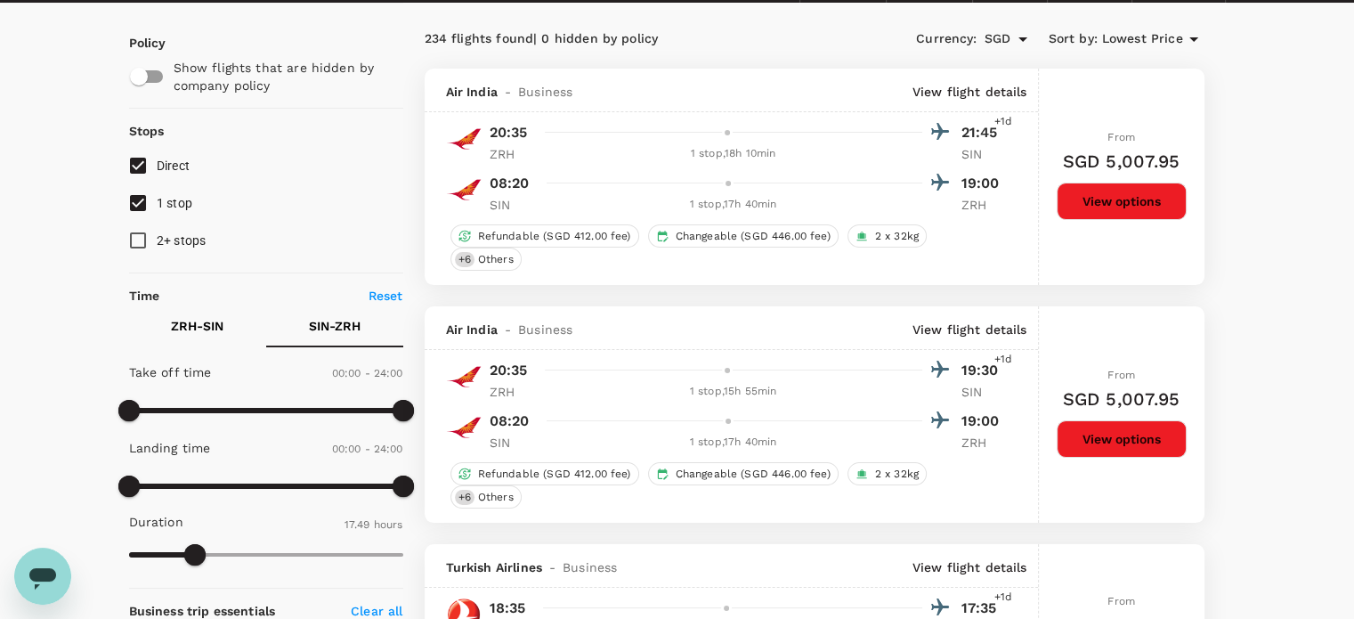
click at [1134, 42] on span "Lowest Price" at bounding box center [1142, 39] width 81 height 20
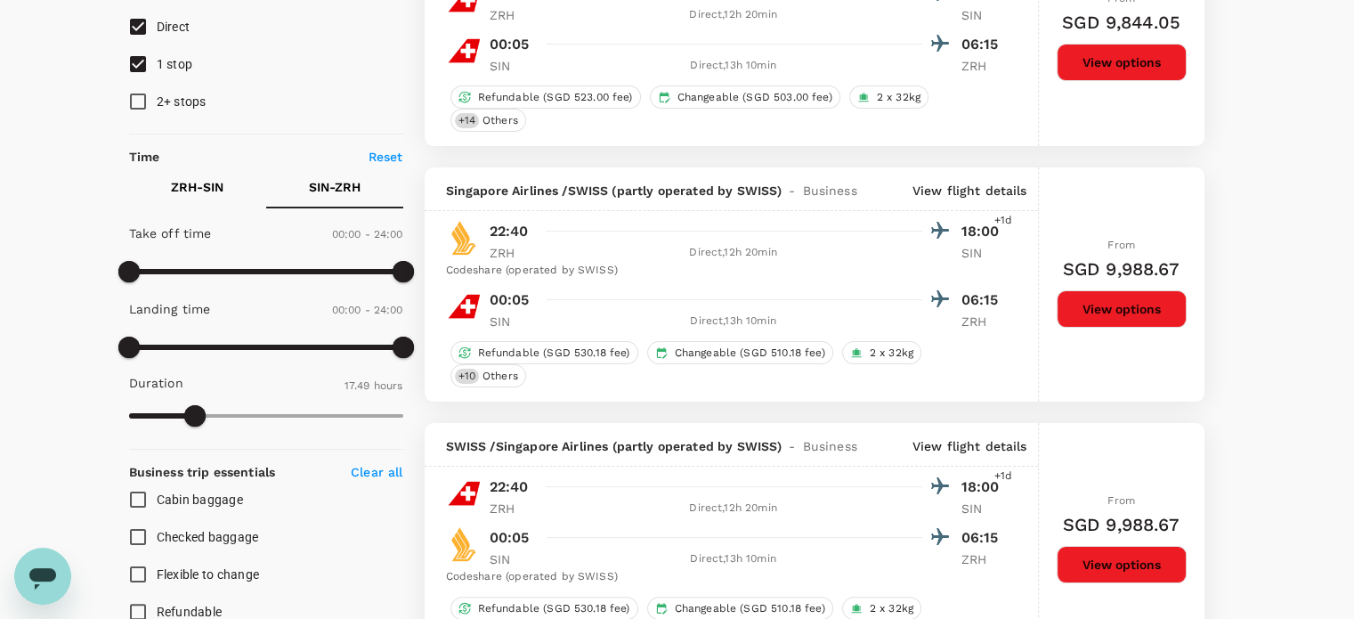
scroll to position [0, 0]
